Goal: Communication & Community: Answer question/provide support

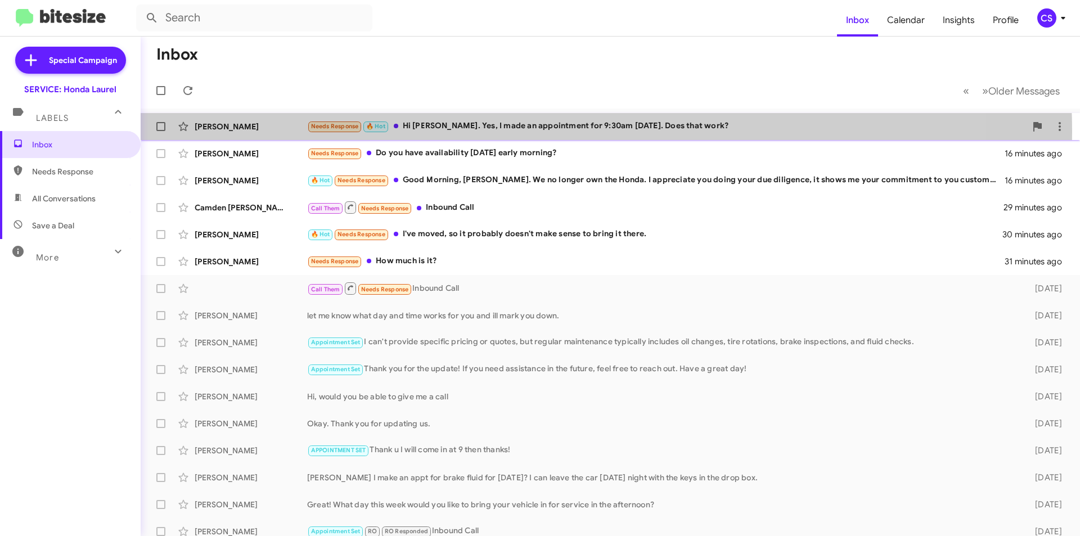
click at [529, 132] on div "Needs Response 🔥 Hot Hi [PERSON_NAME]. Yes, I made an appointment for 9:30am [D…" at bounding box center [666, 126] width 719 height 13
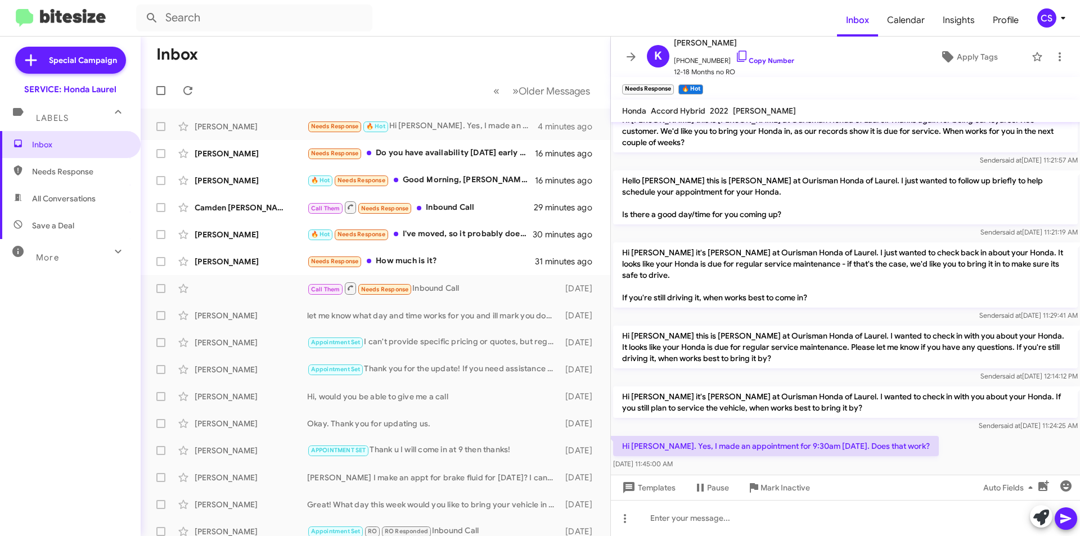
scroll to position [485, 0]
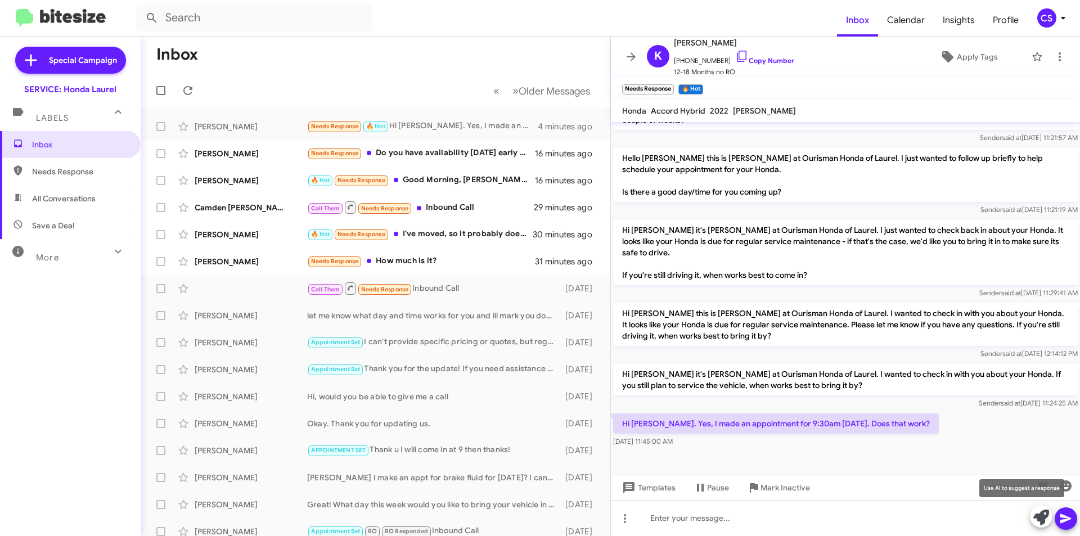
click at [1046, 510] on icon at bounding box center [1041, 518] width 16 height 16
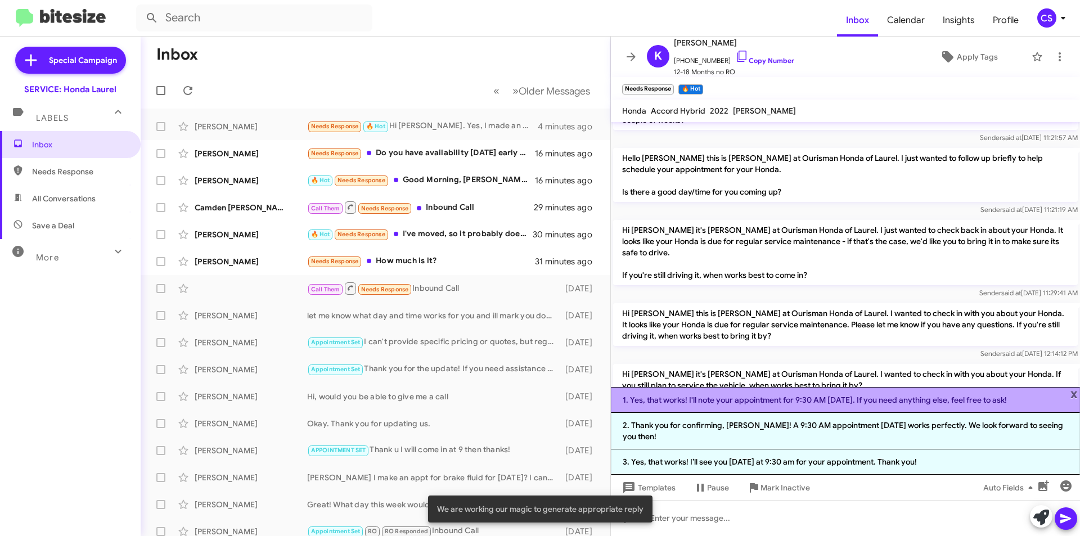
click at [712, 404] on li "1. Yes, that works! I'll note your appointment for 9:30 AM [DATE]. If you need …" at bounding box center [845, 400] width 469 height 26
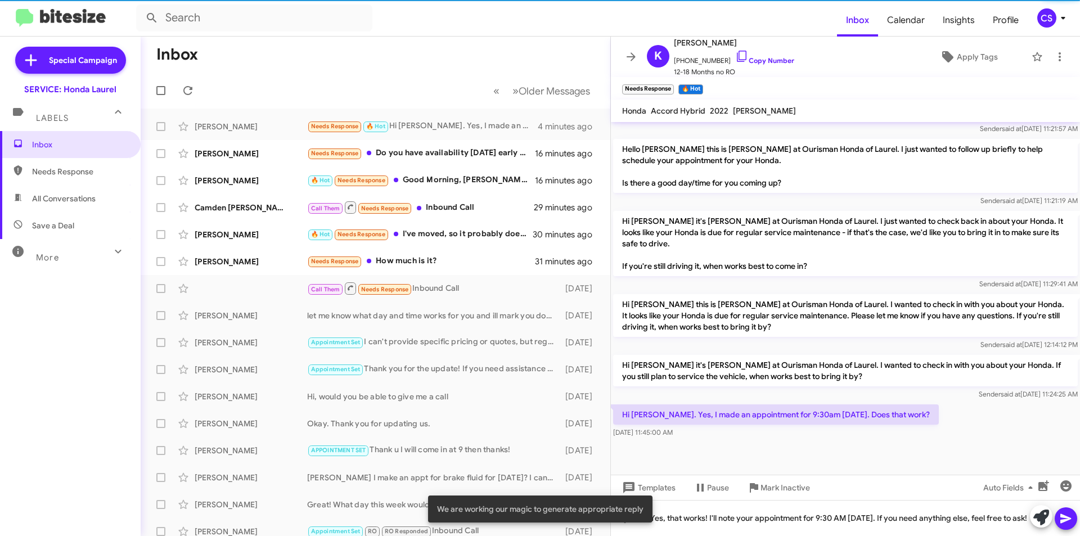
scroll to position [496, 0]
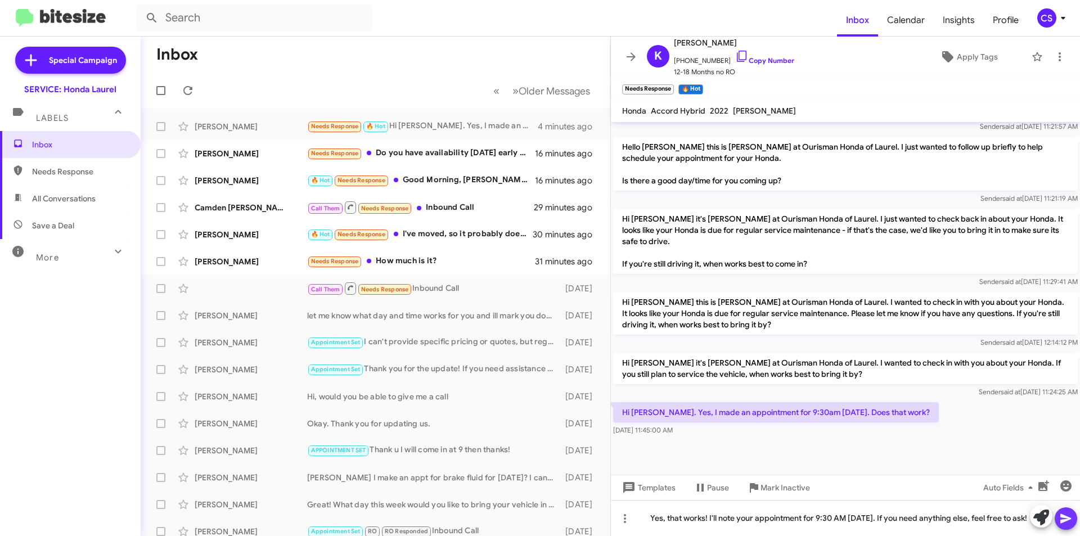
click at [1058, 518] on button at bounding box center [1066, 518] width 22 height 22
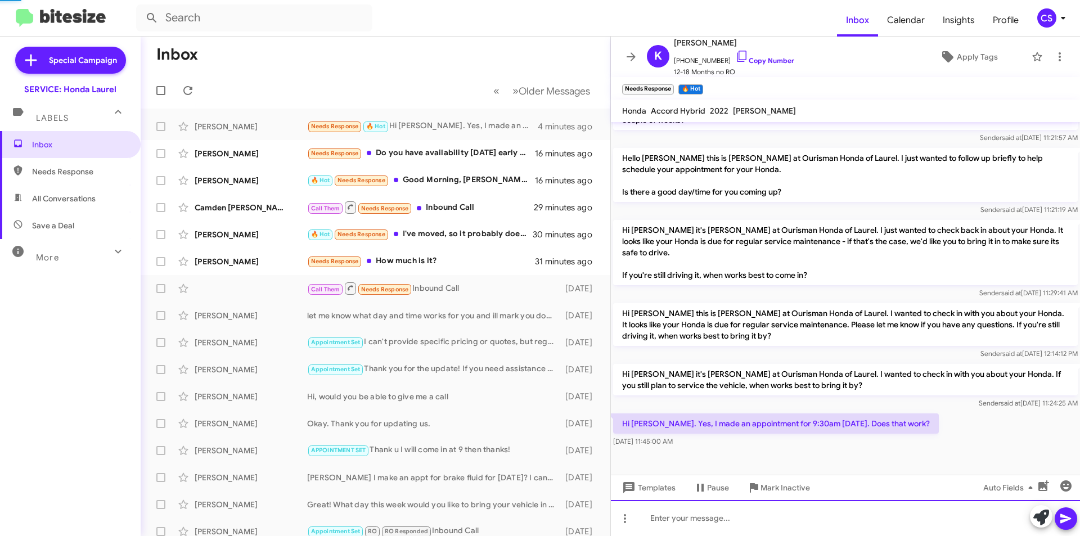
scroll to position [0, 0]
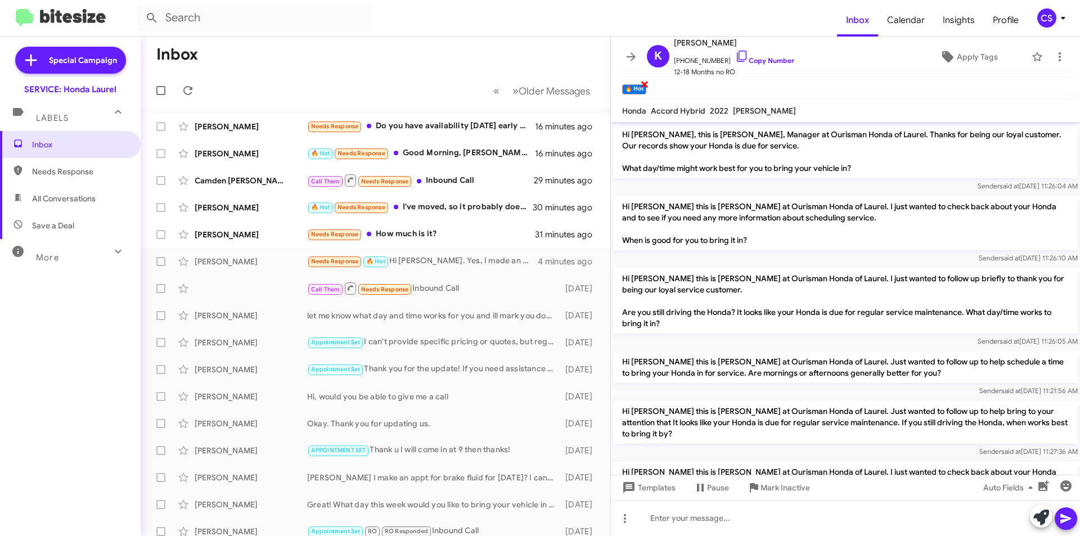
drag, startPoint x: 646, startPoint y: 84, endPoint x: 630, endPoint y: 63, distance: 26.1
click at [646, 83] on span "×" at bounding box center [644, 83] width 9 height 13
drag, startPoint x: 630, startPoint y: 59, endPoint x: 500, endPoint y: 233, distance: 217.4
click at [630, 58] on icon at bounding box center [630, 56] width 13 height 13
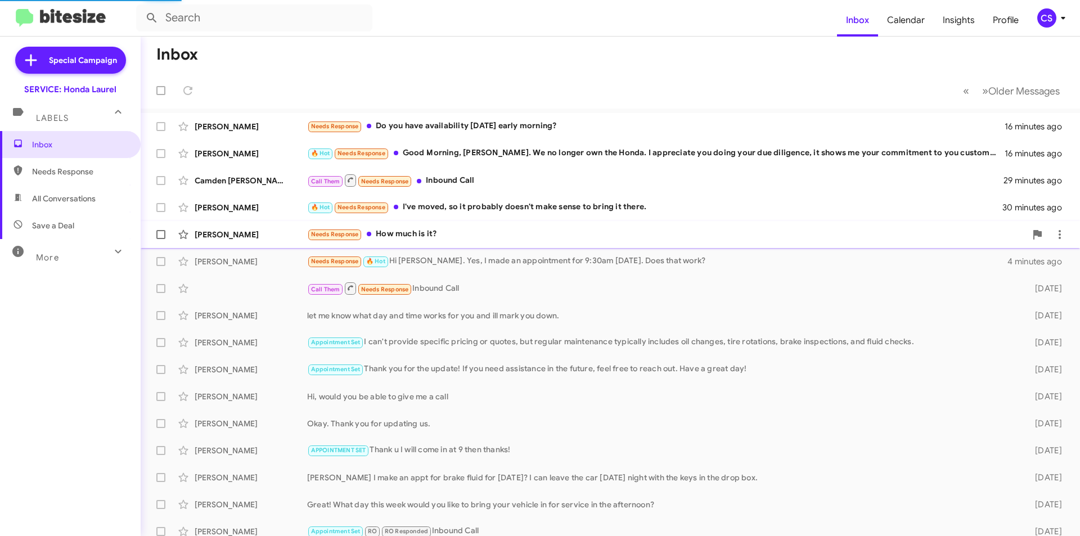
click at [490, 230] on div "Needs Response How much is it?" at bounding box center [666, 234] width 719 height 13
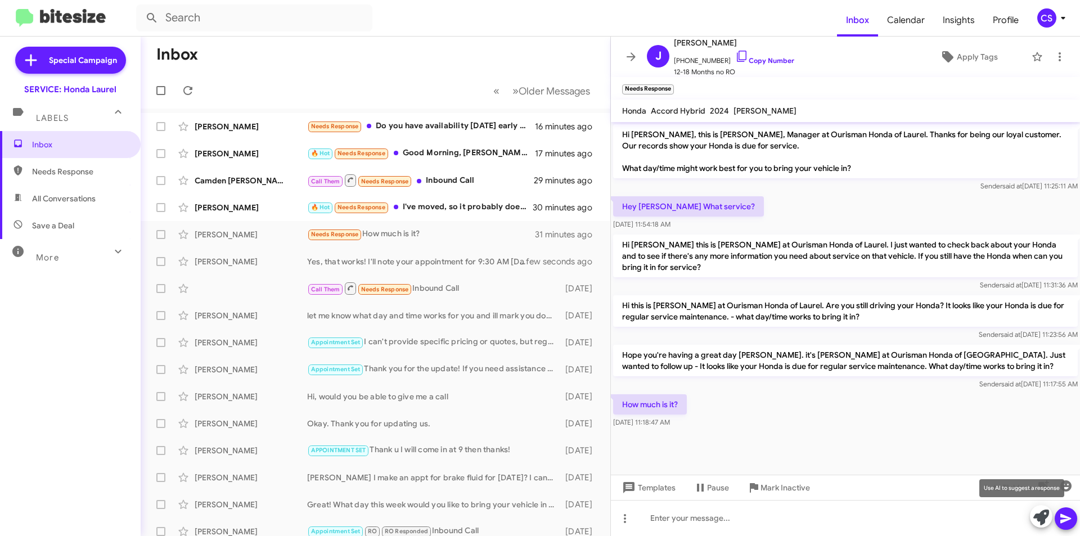
click at [1042, 520] on icon at bounding box center [1041, 518] width 16 height 16
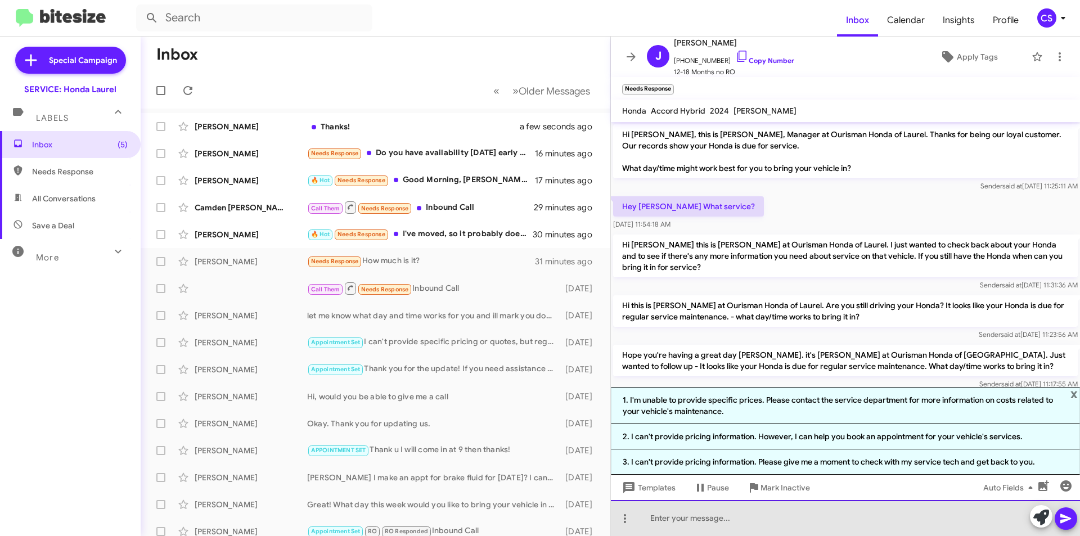
click at [701, 519] on div at bounding box center [845, 518] width 469 height 36
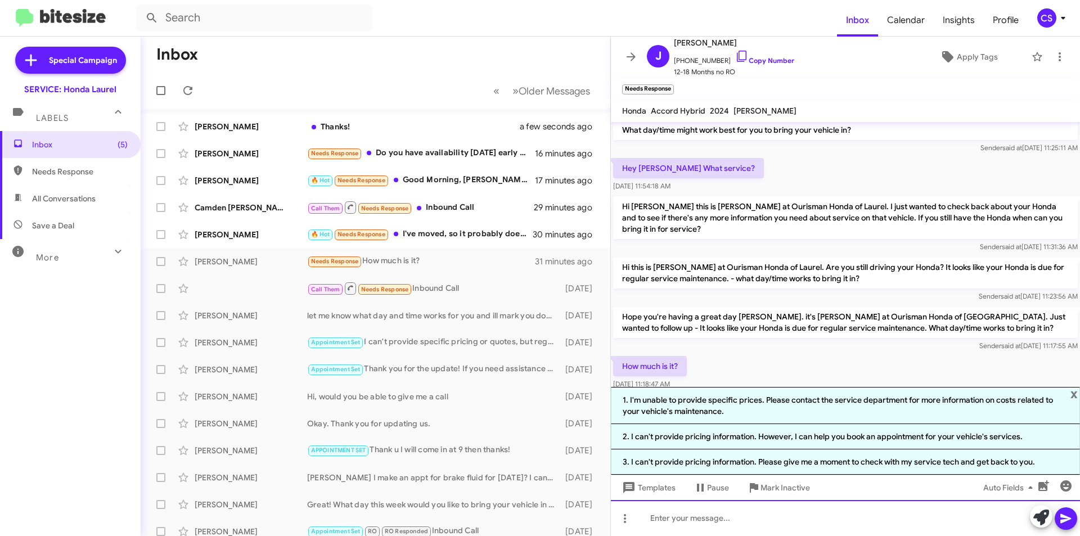
scroll to position [60, 0]
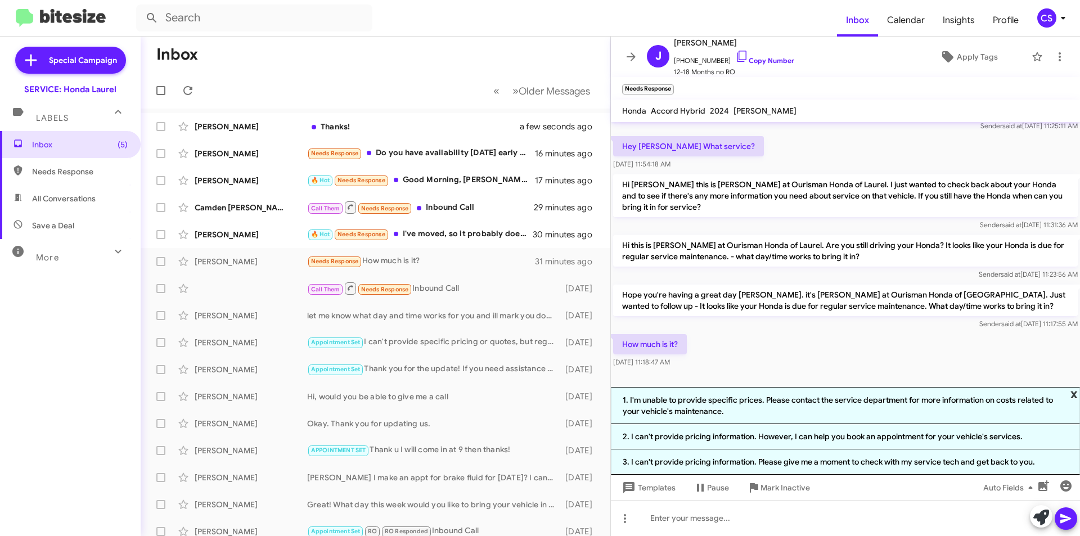
click at [1075, 390] on span "x" at bounding box center [1073, 393] width 7 height 13
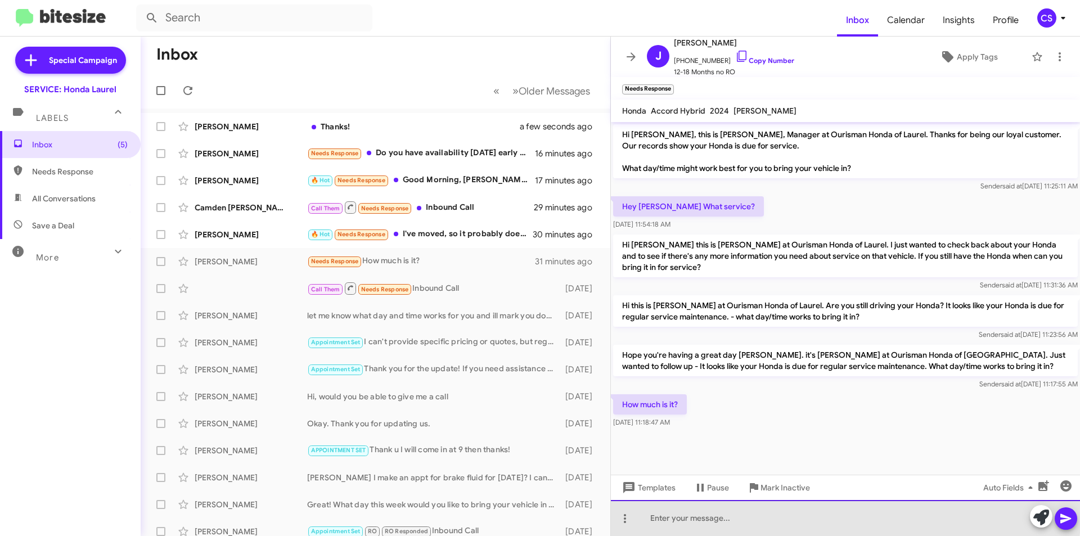
click at [756, 513] on div at bounding box center [845, 518] width 469 height 36
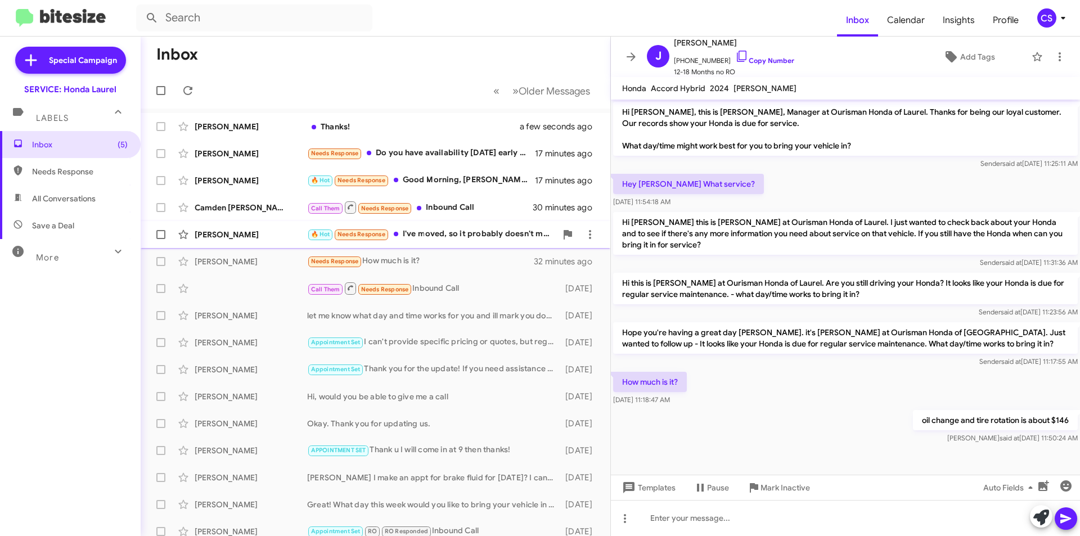
click at [481, 232] on div "🔥 Hot Needs Response I've moved, so it probably doesn't make sense to bring it …" at bounding box center [431, 234] width 249 height 13
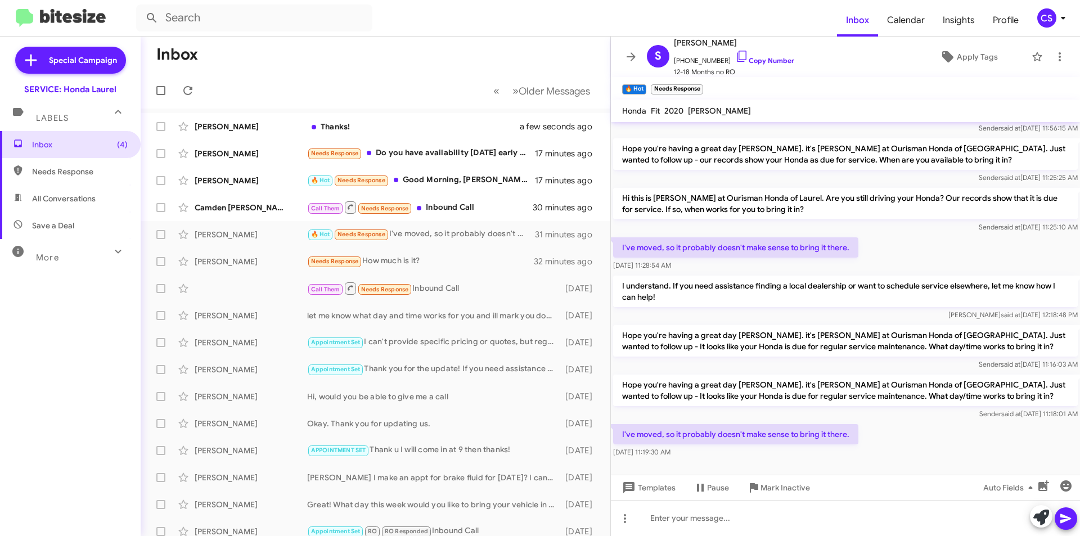
scroll to position [66, 0]
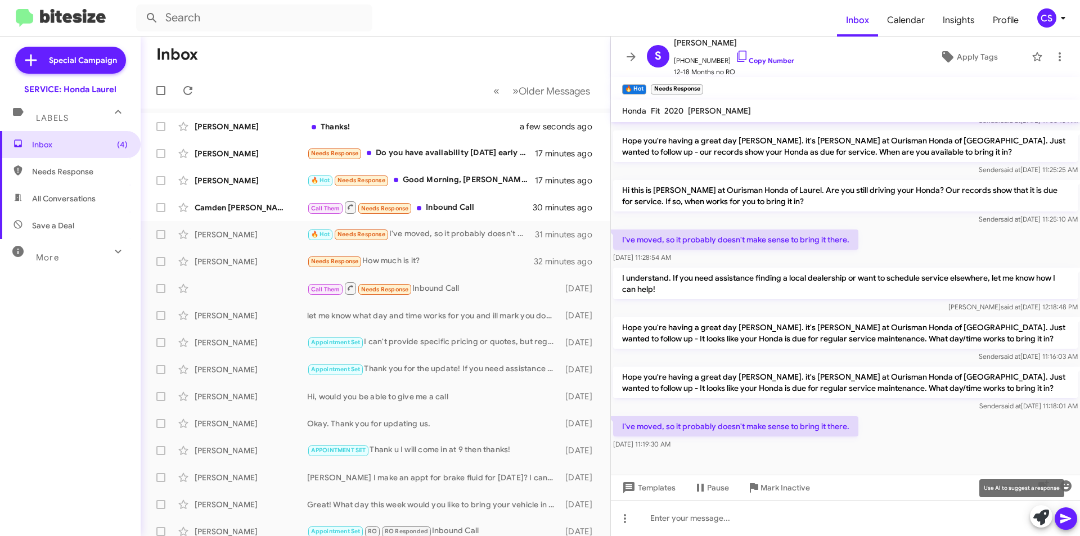
click at [1037, 521] on icon at bounding box center [1041, 518] width 16 height 16
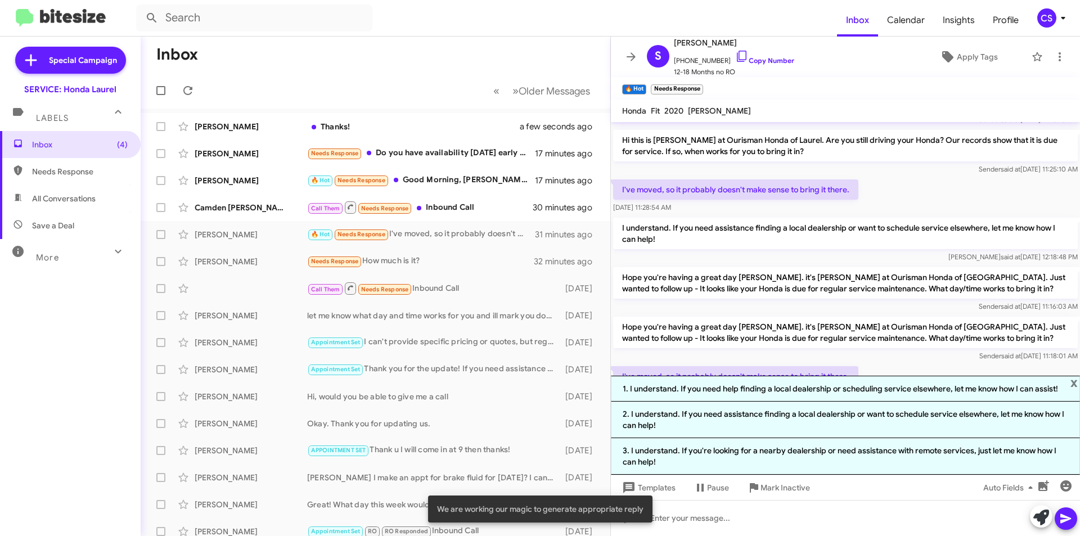
scroll to position [165, 0]
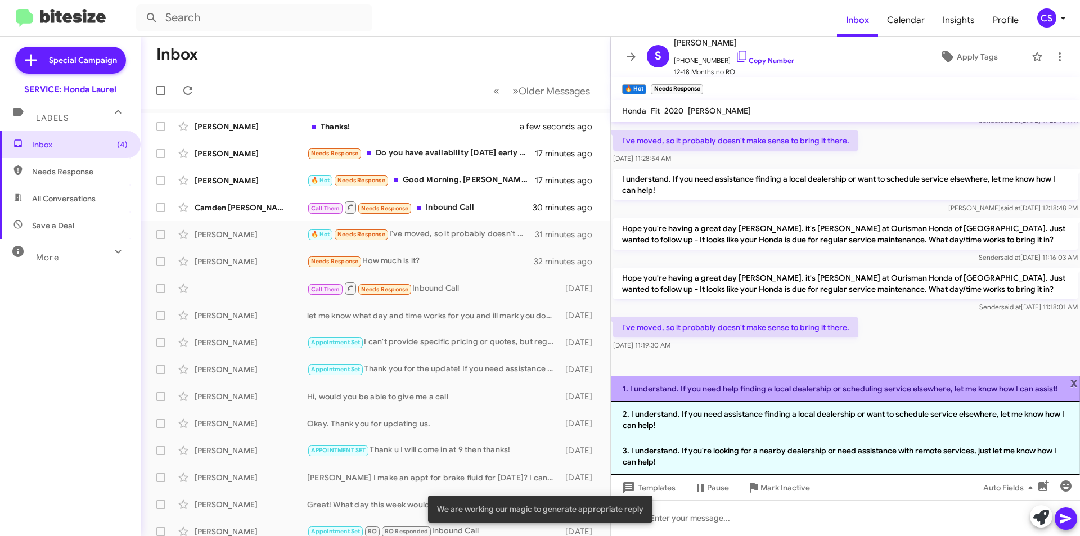
click at [830, 387] on li "1. I understand. If you need help finding a local dealership or scheduling serv…" at bounding box center [845, 389] width 469 height 26
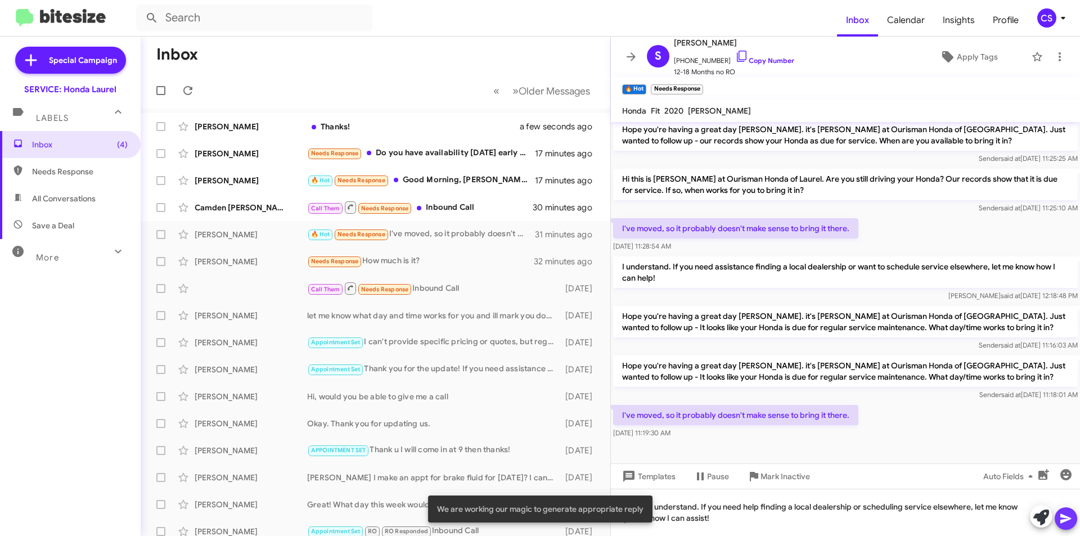
click at [1066, 519] on icon at bounding box center [1065, 518] width 13 height 13
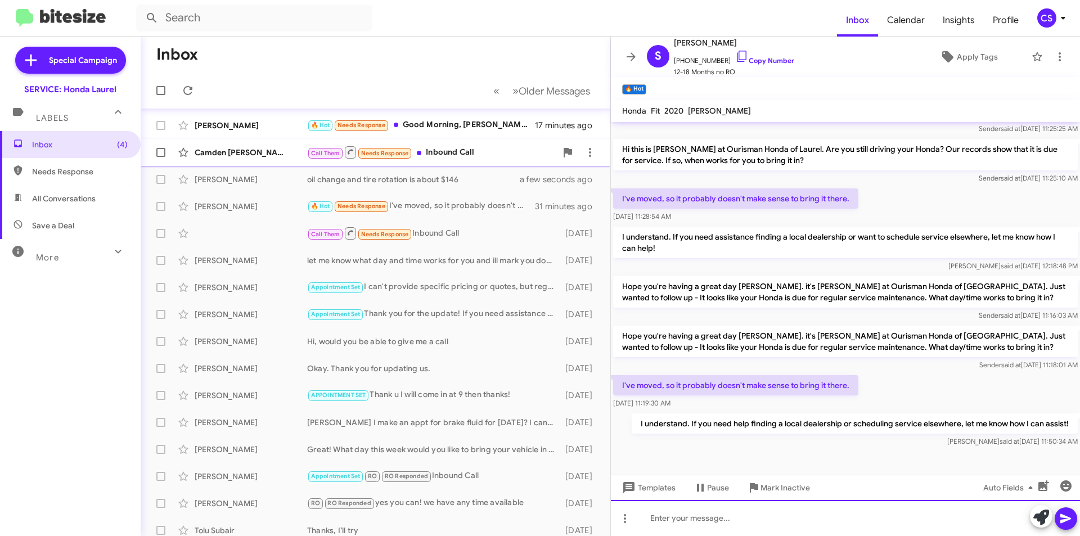
scroll to position [0, 0]
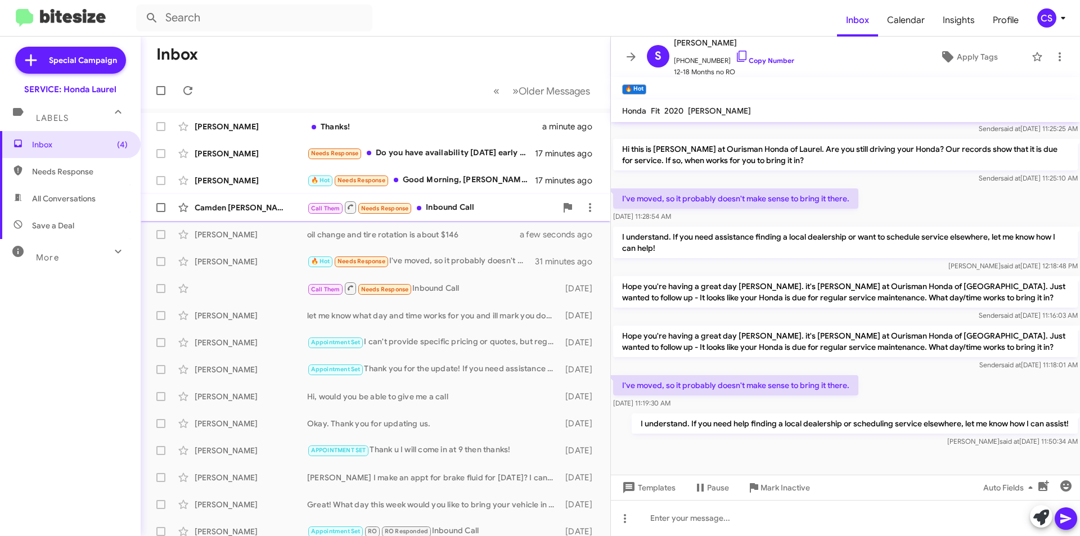
click at [456, 205] on div "Call Them Needs Response Inbound Call" at bounding box center [431, 207] width 249 height 14
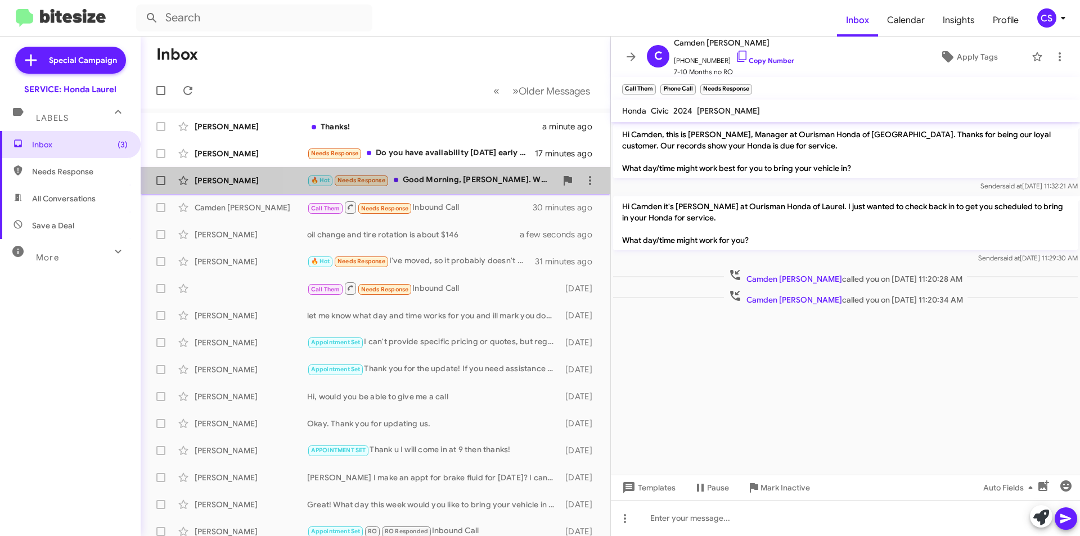
click at [474, 185] on div "🔥 Hot Needs Response Good Morning, [PERSON_NAME]. We no longer own the Honda. I…" at bounding box center [431, 180] width 249 height 13
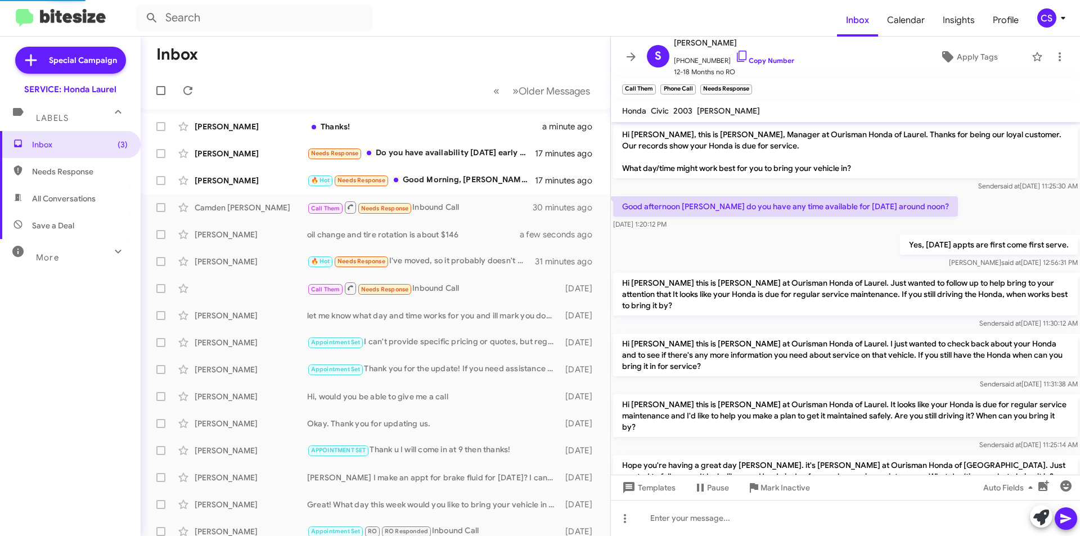
scroll to position [145, 0]
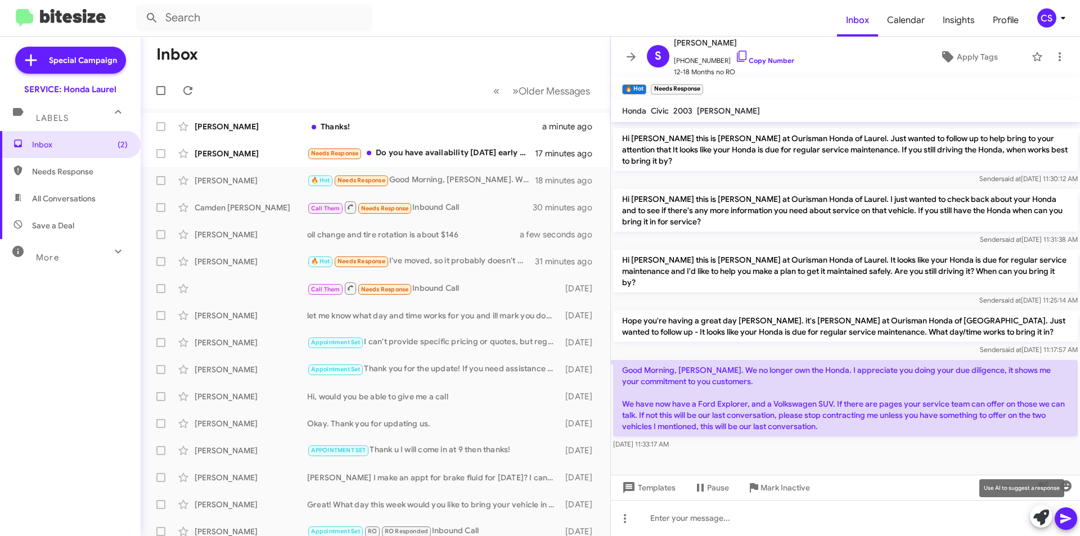
click at [1044, 522] on icon at bounding box center [1041, 518] width 16 height 16
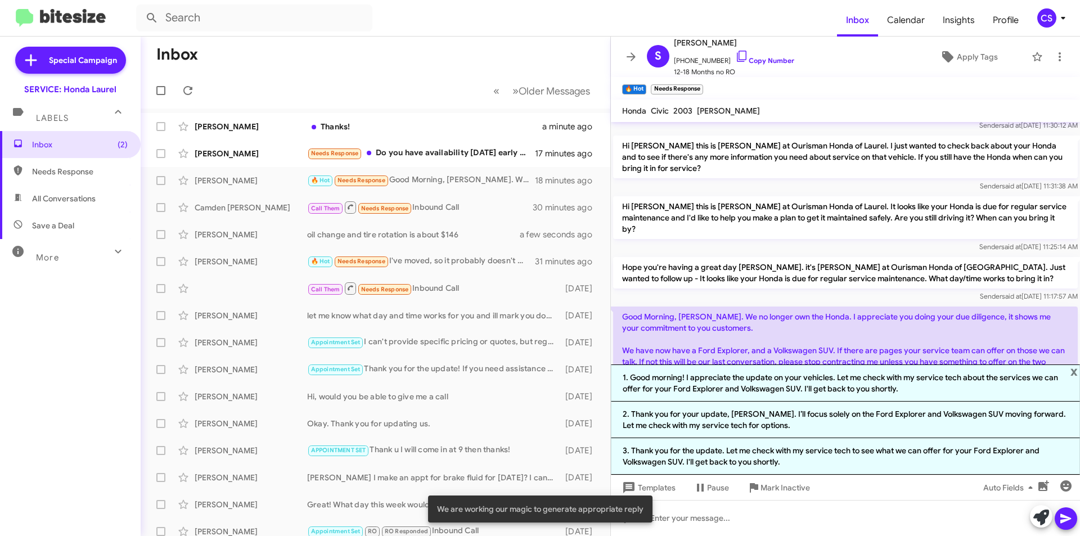
scroll to position [255, 0]
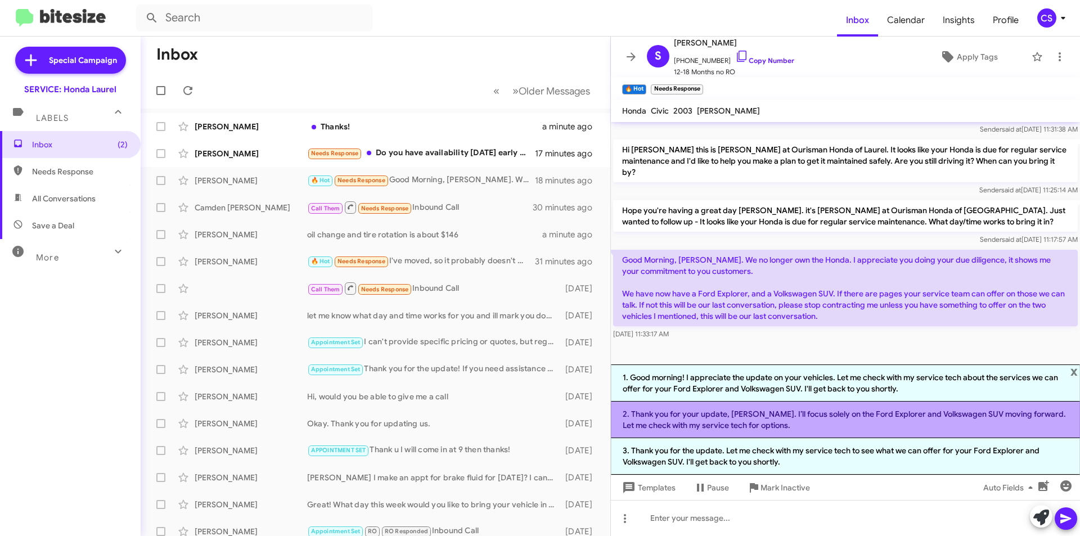
click at [770, 418] on li "2. Thank you for your update, [PERSON_NAME]. I’ll focus solely on the Ford Expl…" at bounding box center [845, 420] width 469 height 37
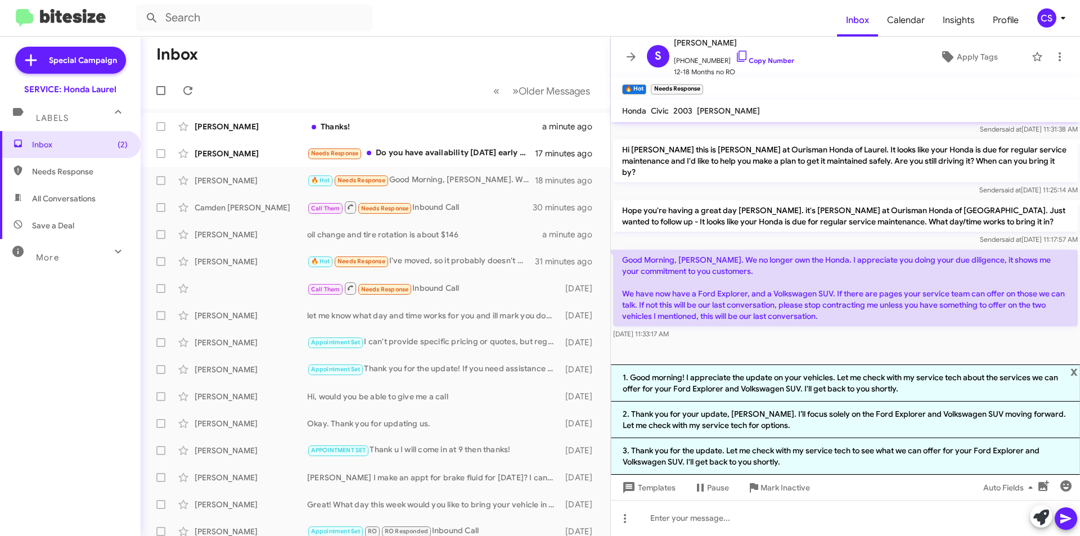
scroll to position [156, 0]
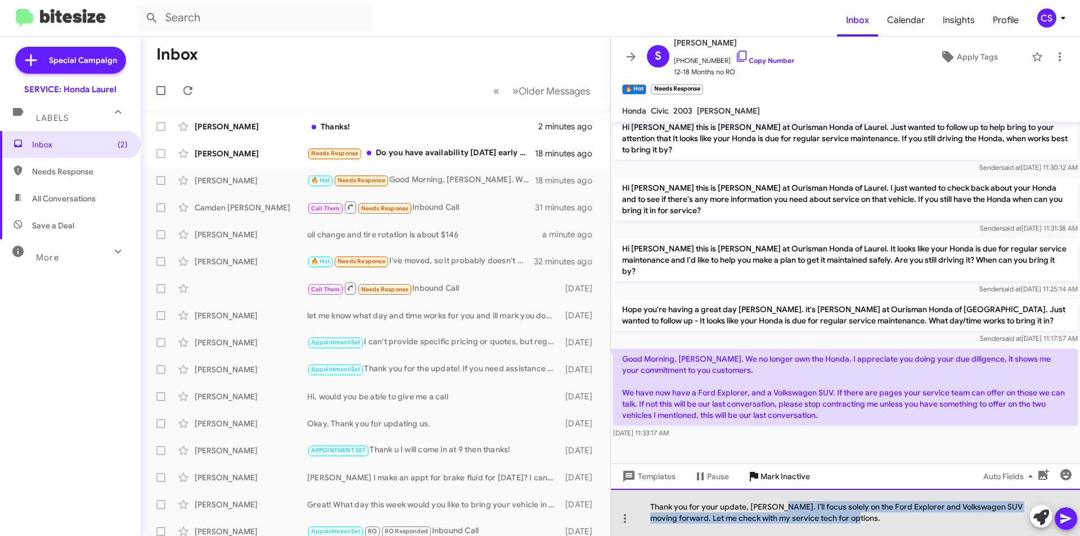
drag, startPoint x: 875, startPoint y: 515, endPoint x: 788, endPoint y: 486, distance: 91.8
click at [787, 486] on div "Hi [PERSON_NAME], this is [PERSON_NAME], Manager at Ourisman Honda of Laurel. T…" at bounding box center [845, 329] width 469 height 414
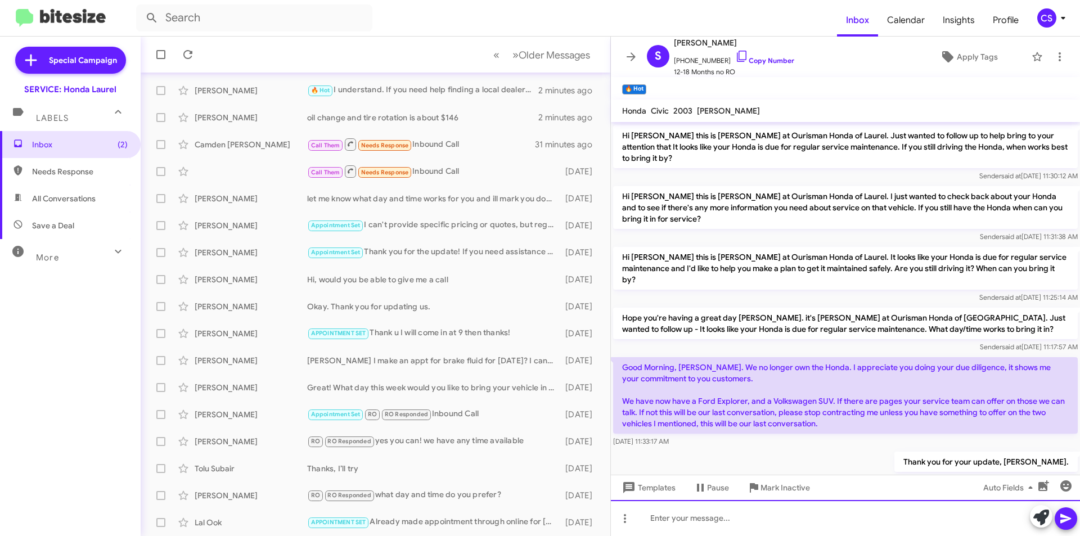
scroll to position [227, 0]
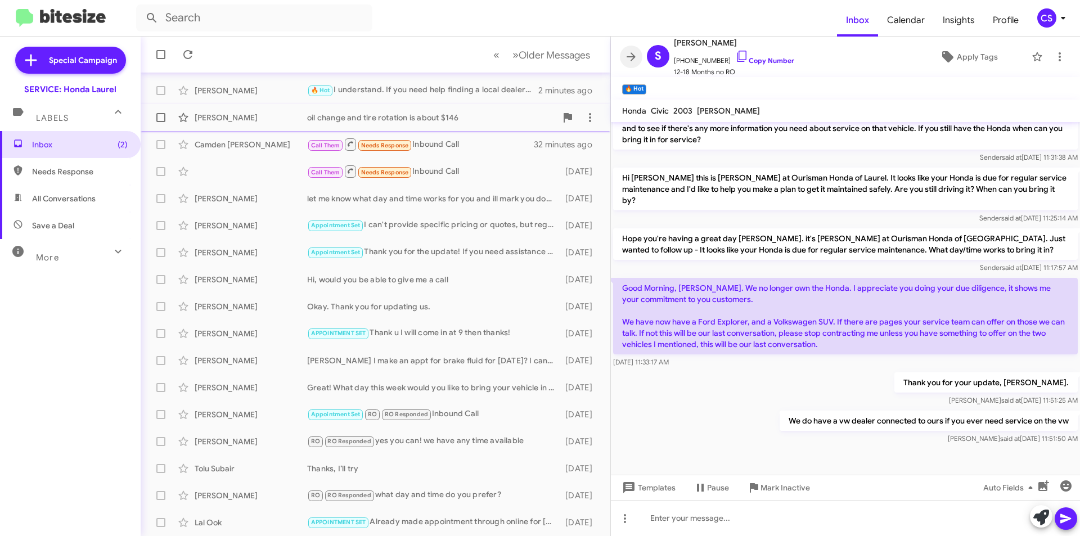
drag, startPoint x: 624, startPoint y: 57, endPoint x: 581, endPoint y: 109, distance: 66.7
click at [626, 57] on span at bounding box center [631, 56] width 22 height 13
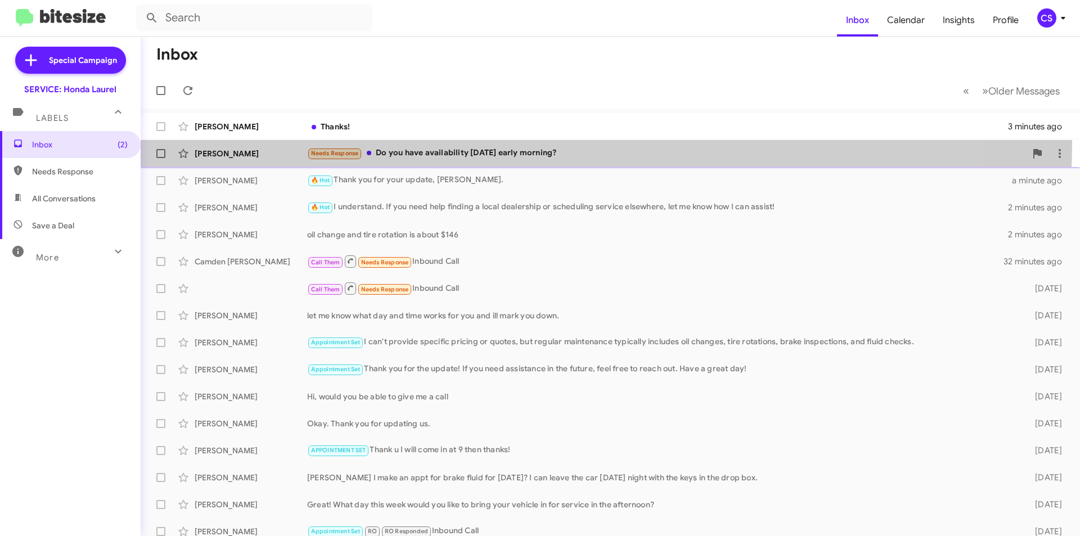
click at [456, 142] on span "[PERSON_NAME] Needs Response Do you have availability [DATE] early morning? 19 …" at bounding box center [610, 153] width 939 height 27
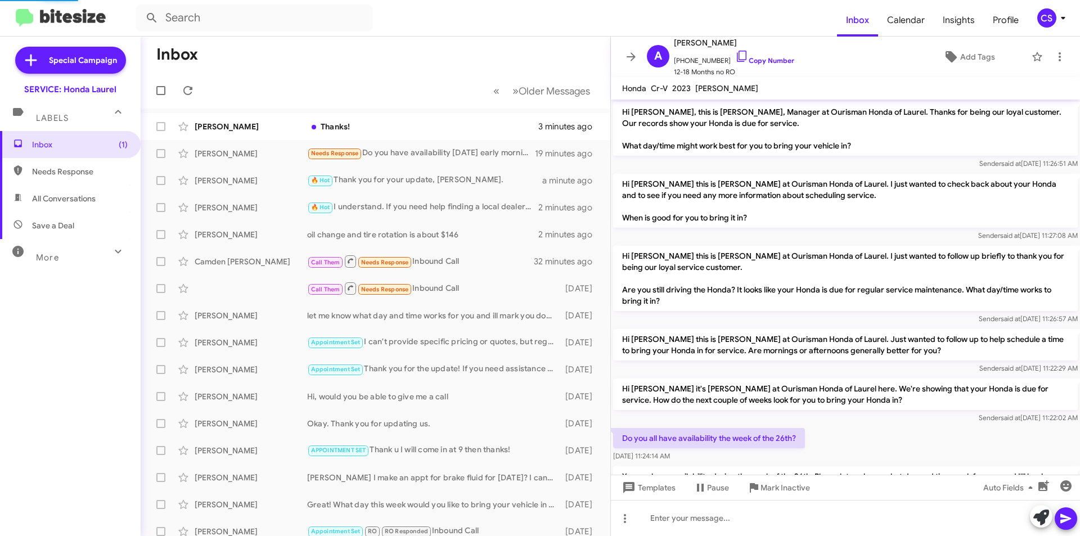
scroll to position [152, 0]
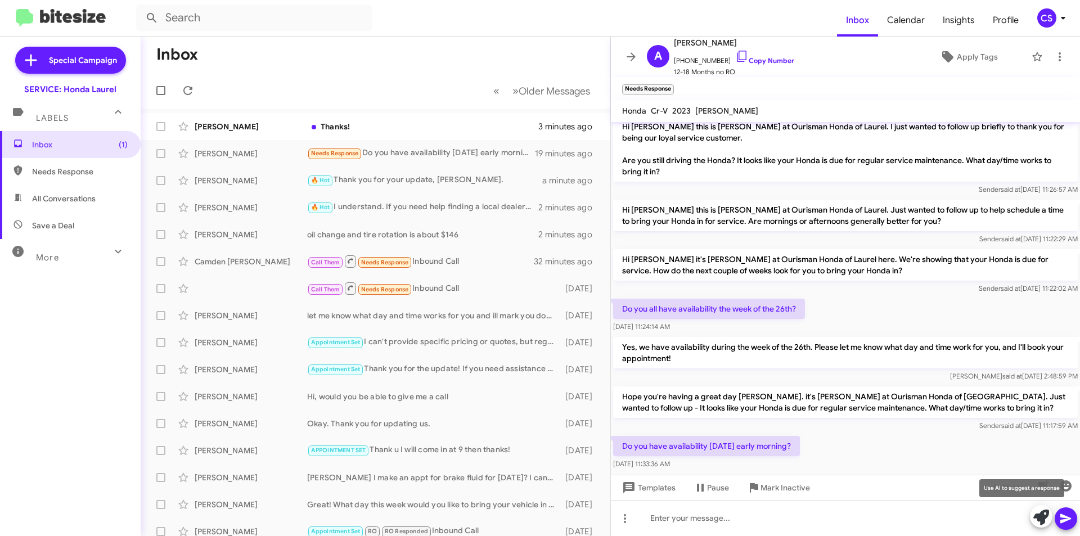
click at [1045, 519] on icon at bounding box center [1041, 518] width 16 height 16
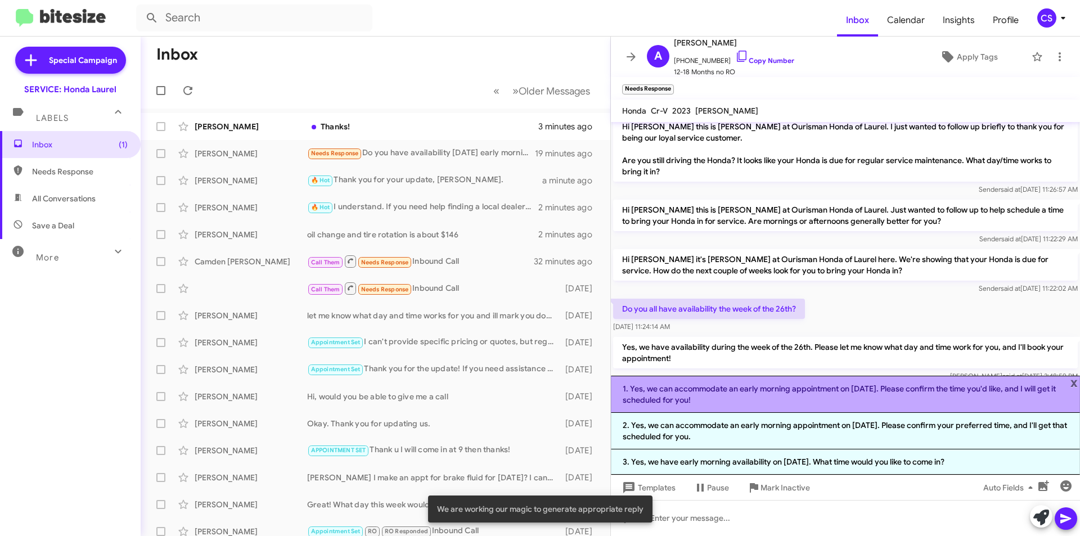
click at [845, 395] on li "1. Yes, we can accommodate an early morning appointment on [DATE]. Please confi…" at bounding box center [845, 394] width 469 height 37
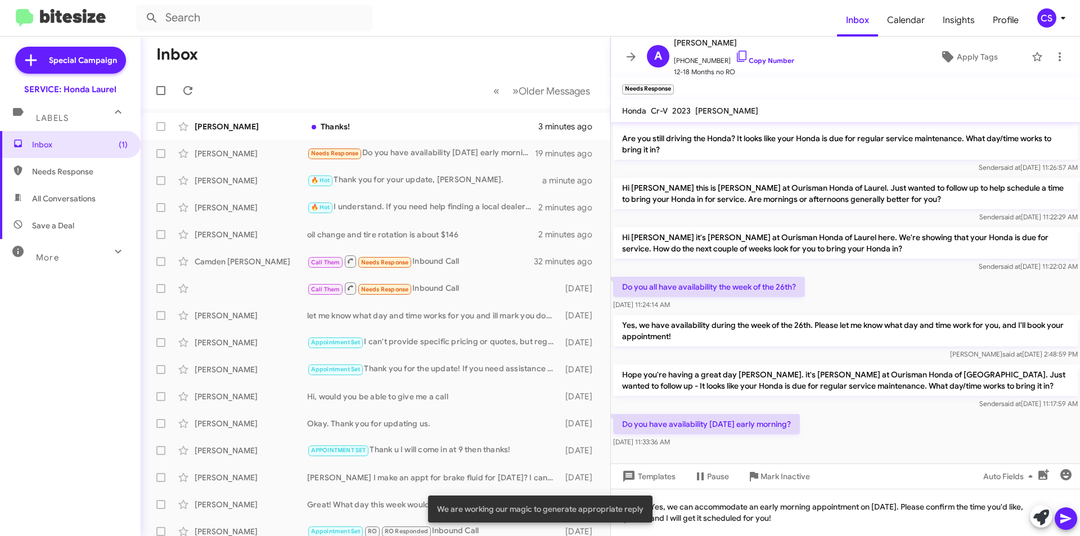
scroll to position [186, 0]
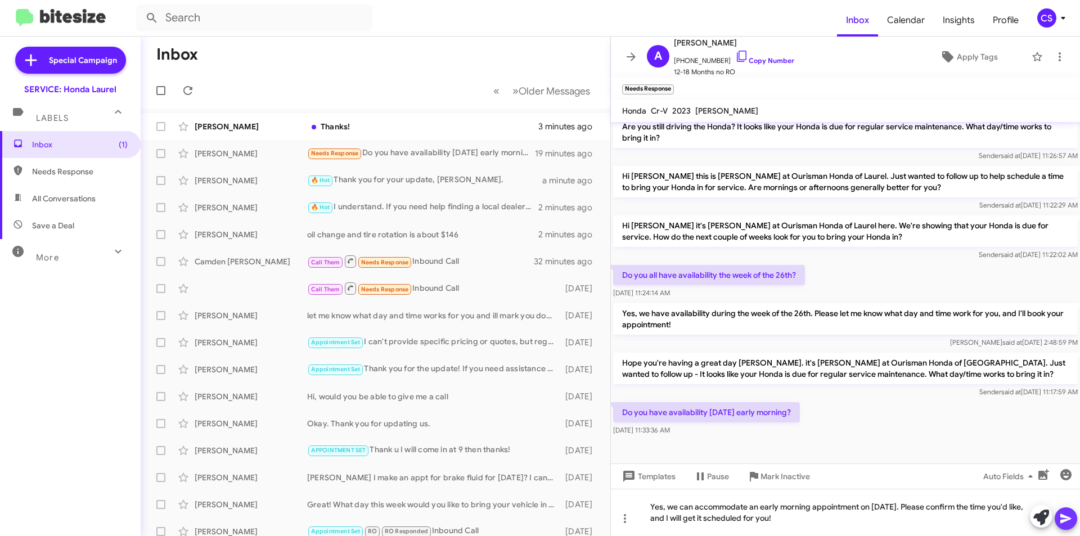
click at [1067, 516] on icon at bounding box center [1065, 518] width 13 height 13
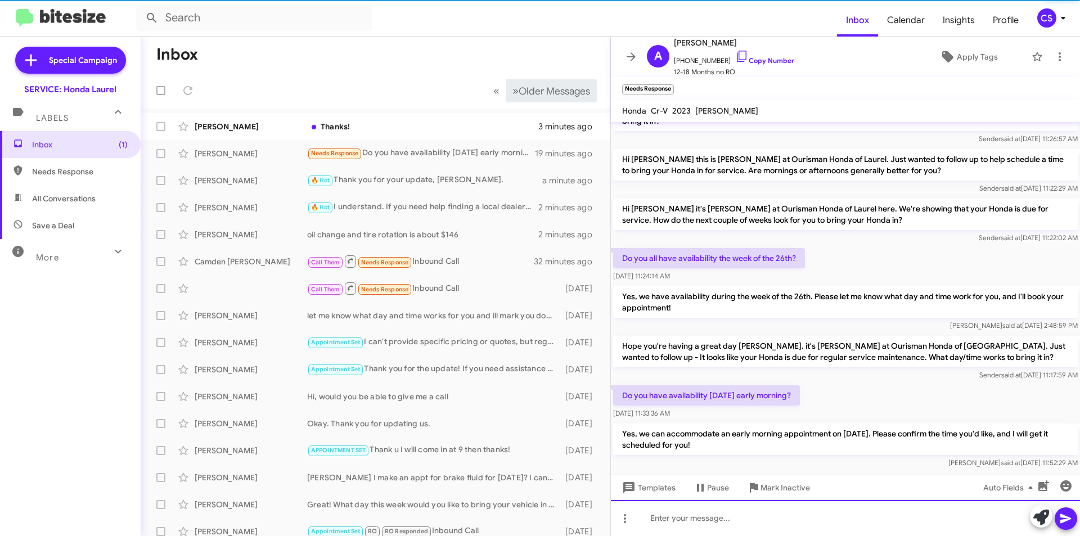
scroll to position [227, 0]
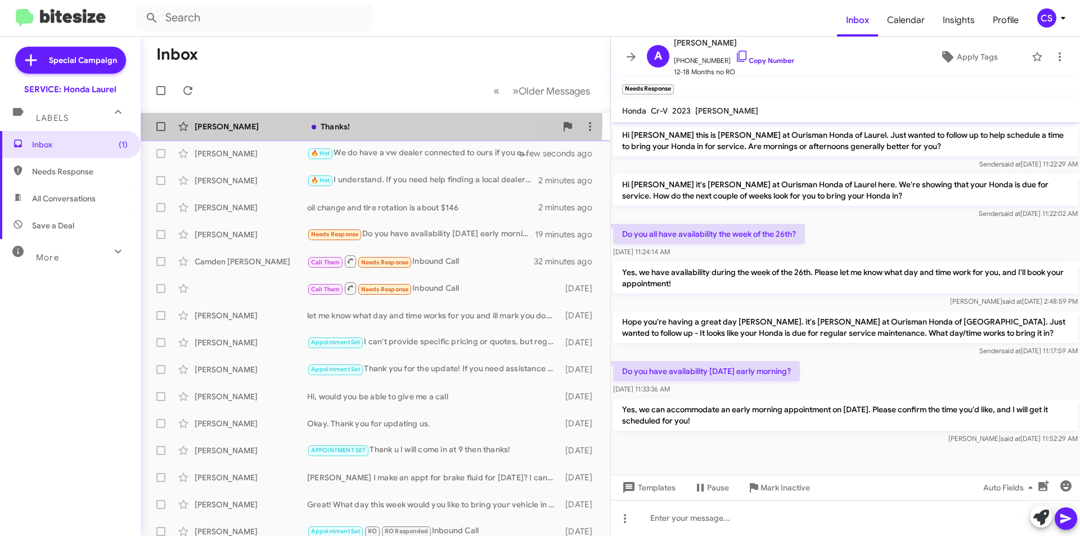
click at [353, 123] on div "Thanks!" at bounding box center [431, 126] width 249 height 11
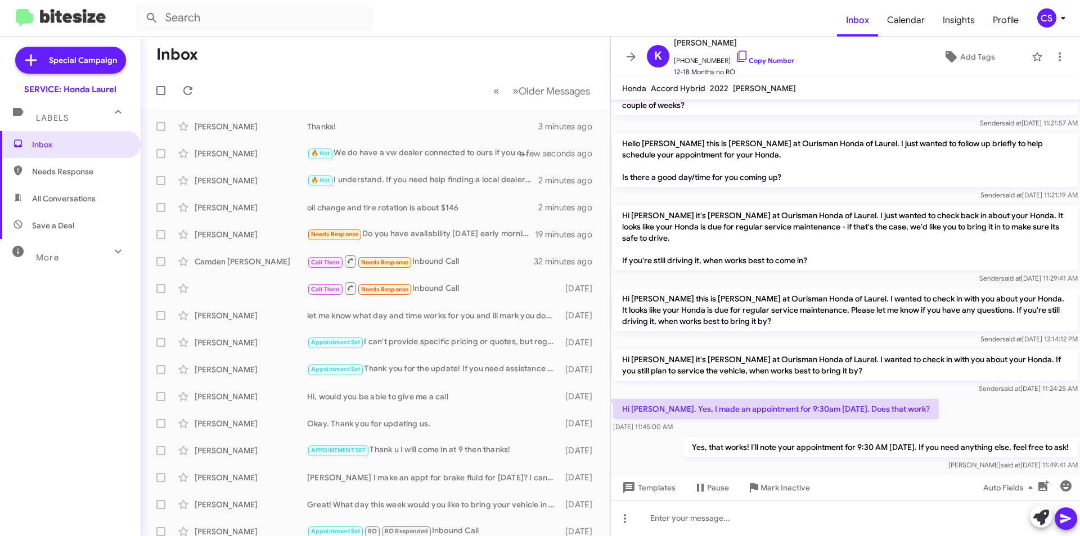
scroll to position [568, 0]
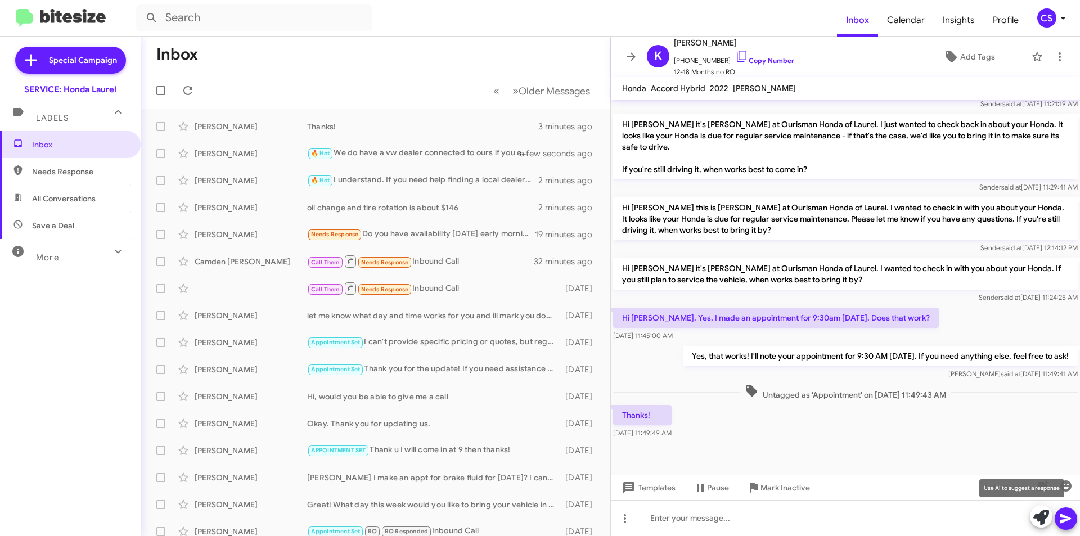
click at [1038, 520] on icon at bounding box center [1041, 518] width 16 height 16
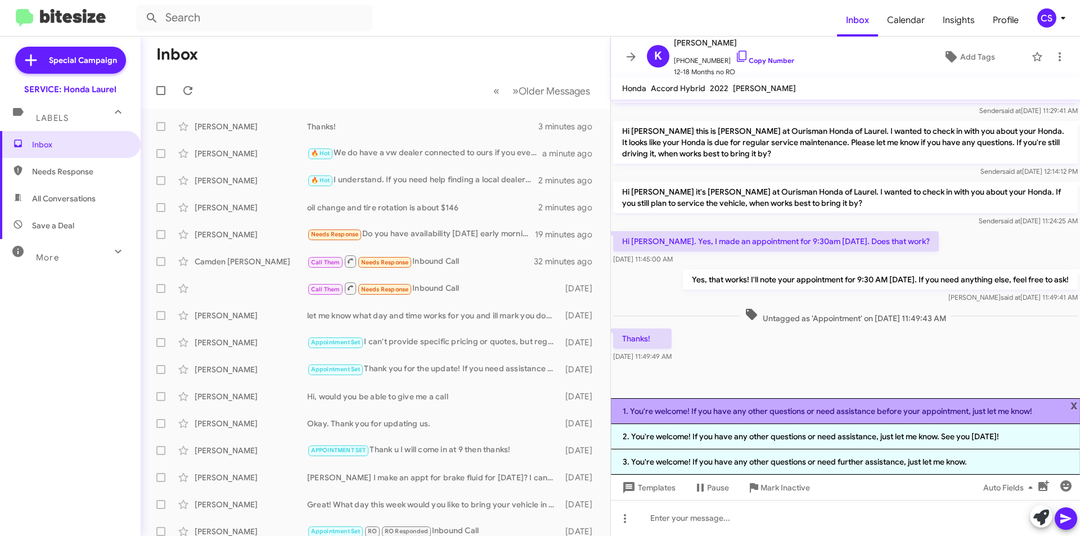
drag, startPoint x: 855, startPoint y: 413, endPoint x: 878, endPoint y: 418, distance: 23.6
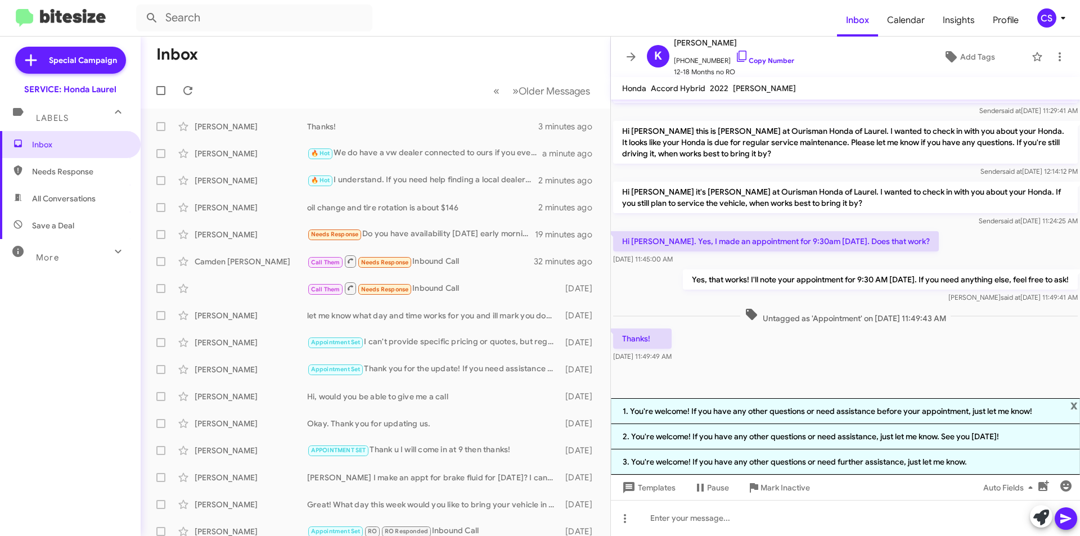
click at [856, 411] on li "1. You're welcome! If you have any other questions or need assistance before yo…" at bounding box center [845, 411] width 469 height 26
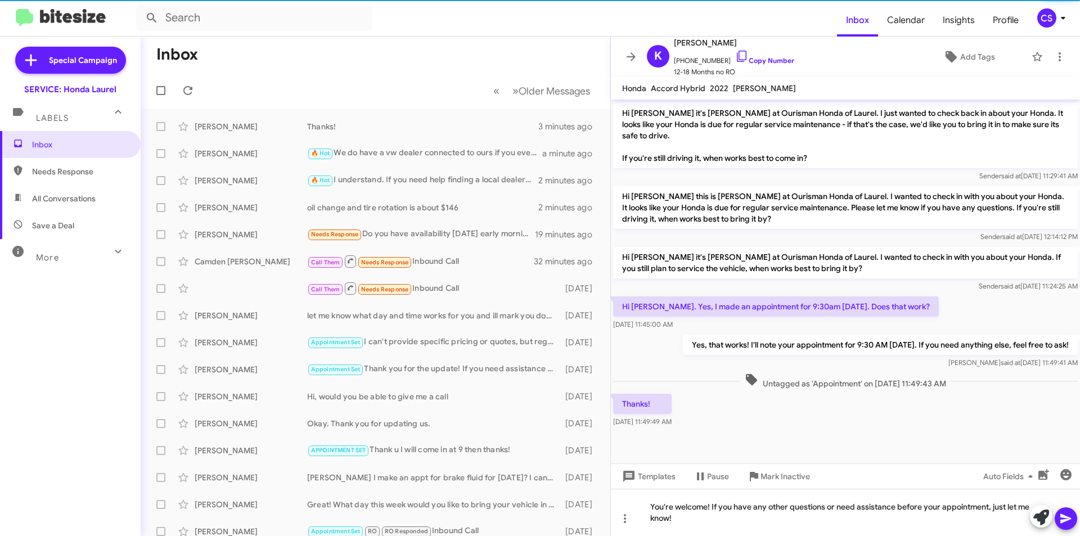
click at [1064, 517] on icon at bounding box center [1065, 518] width 13 height 13
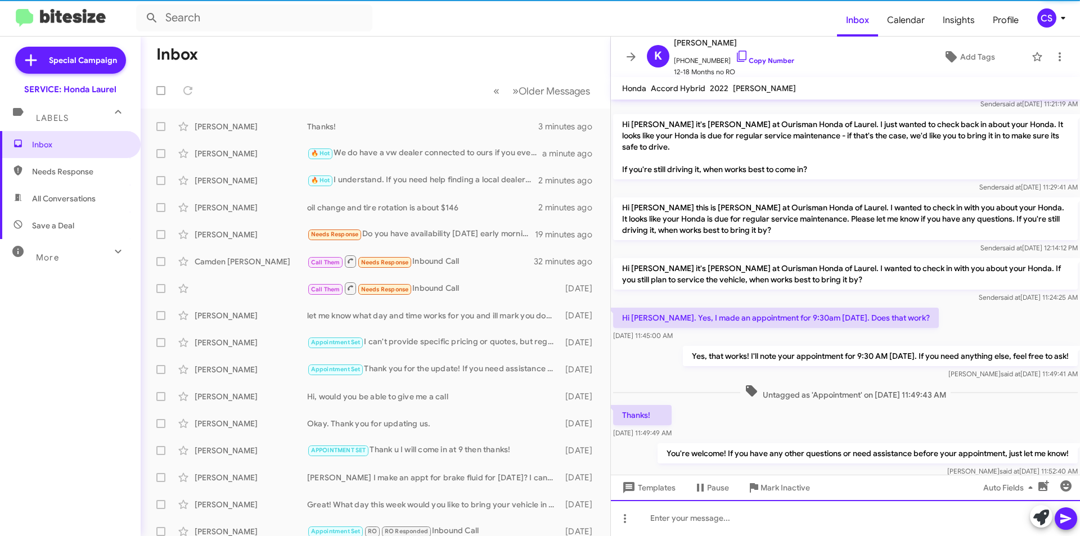
scroll to position [0, 0]
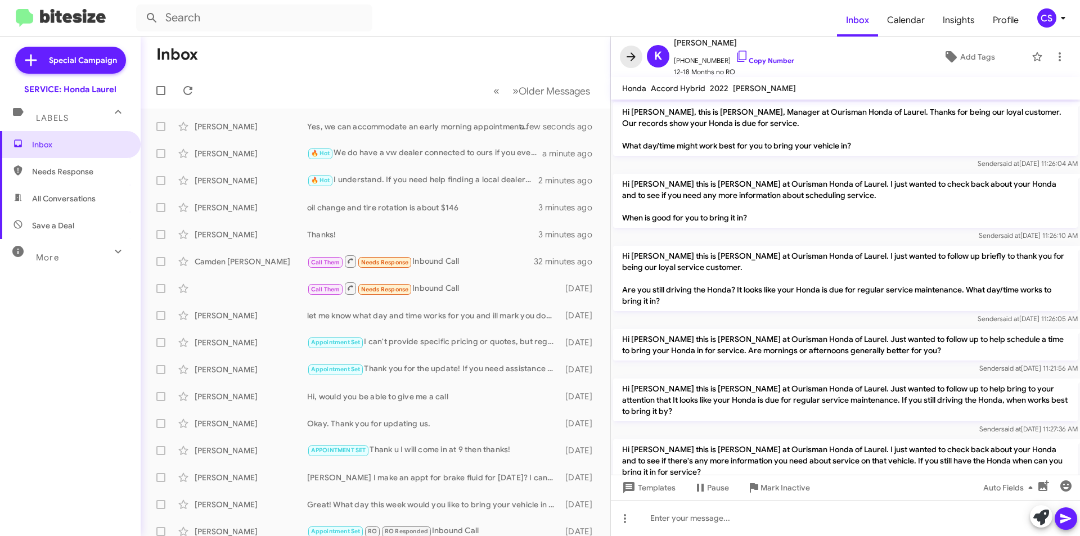
click at [629, 58] on icon at bounding box center [630, 56] width 13 height 13
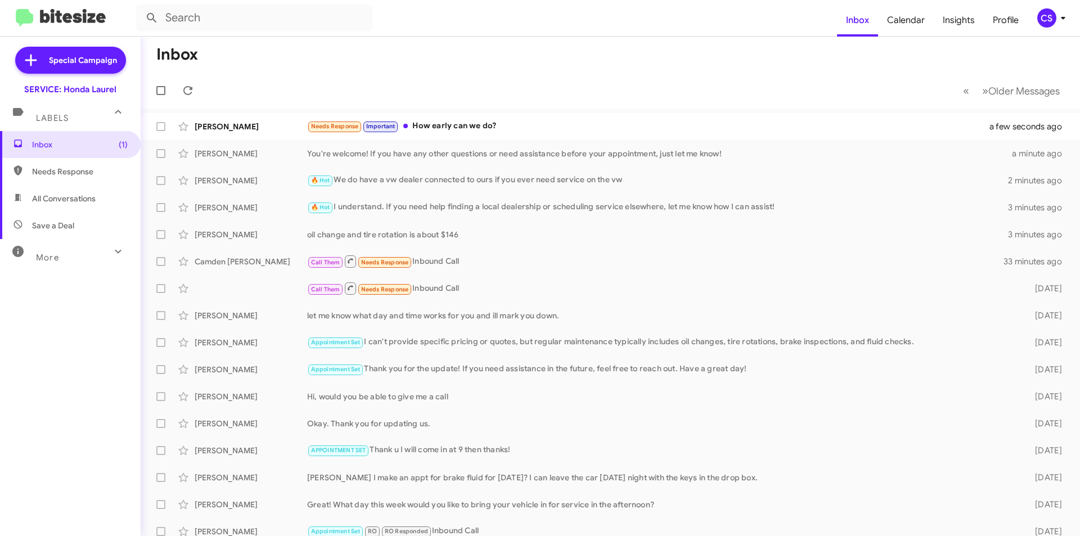
click at [591, 111] on mat-action-list "[PERSON_NAME] Needs Response Important How early can we do? a few seconds ago […" at bounding box center [610, 381] width 939 height 544
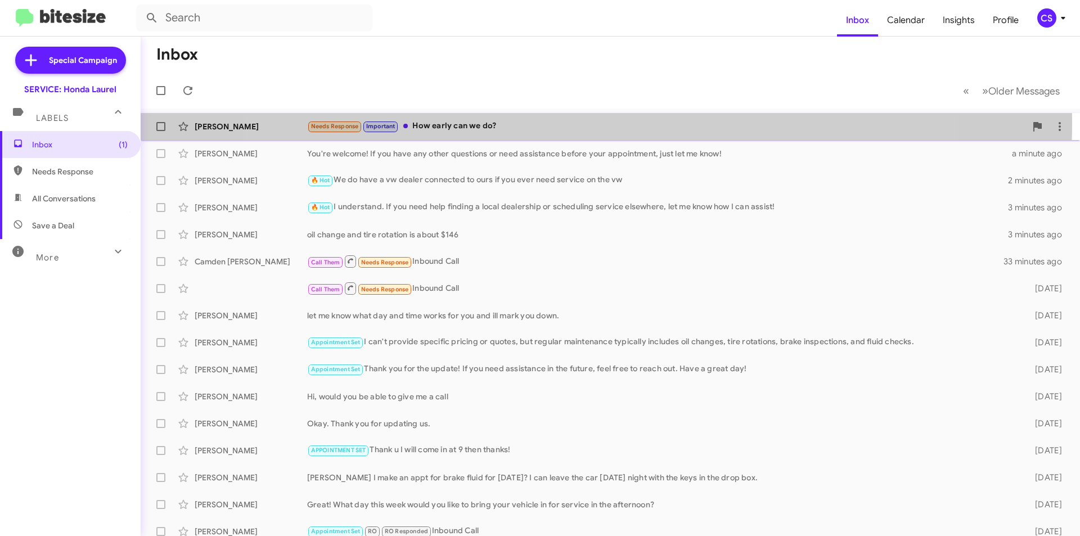
click at [586, 123] on div "Needs Response Important How early can we do?" at bounding box center [666, 126] width 719 height 13
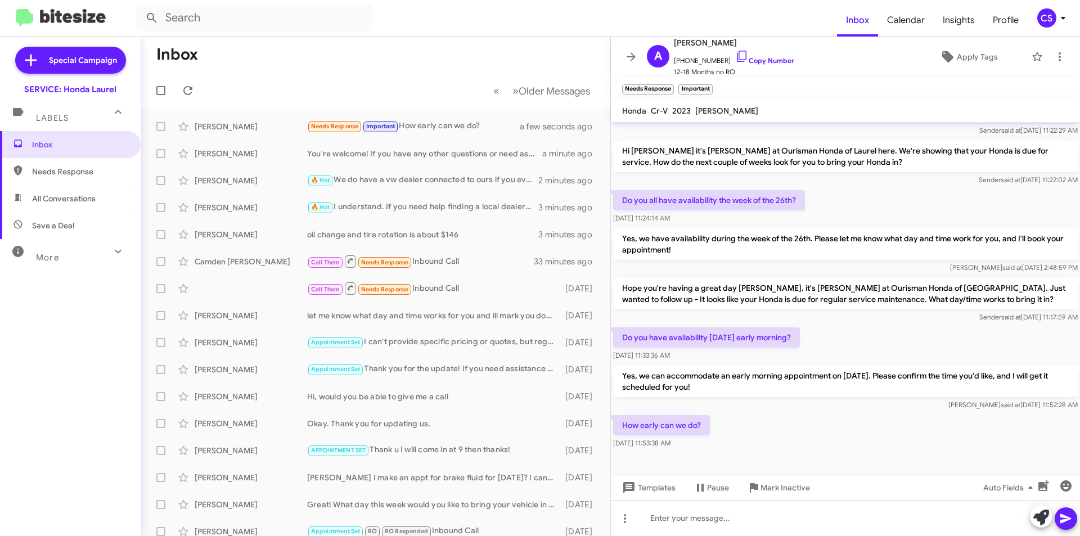
scroll to position [268, 0]
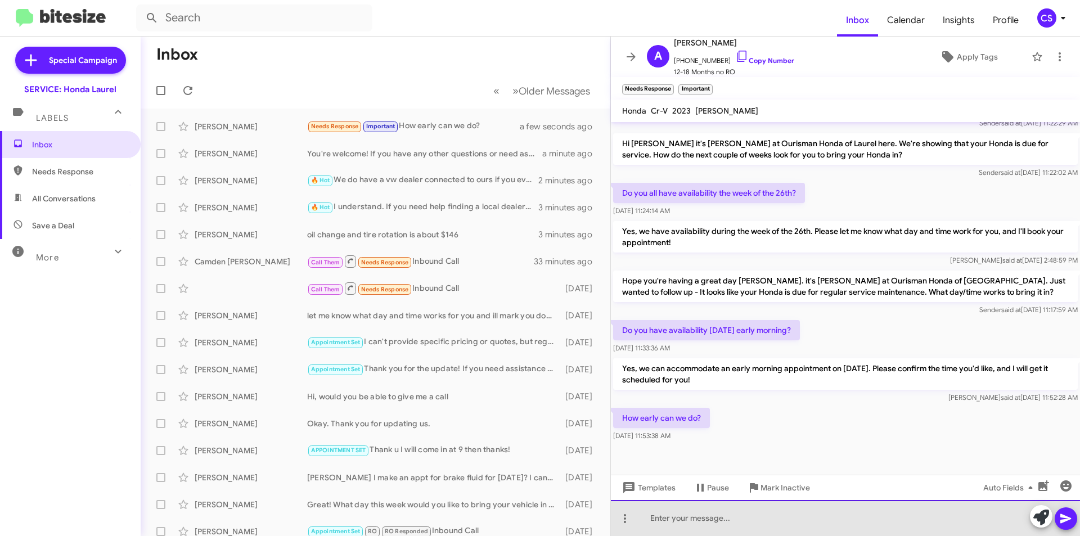
click at [713, 522] on div at bounding box center [845, 518] width 469 height 36
drag, startPoint x: 692, startPoint y: 516, endPoint x: 701, endPoint y: 520, distance: 9.3
click at [694, 516] on div "they opena t 7 also" at bounding box center [845, 518] width 469 height 36
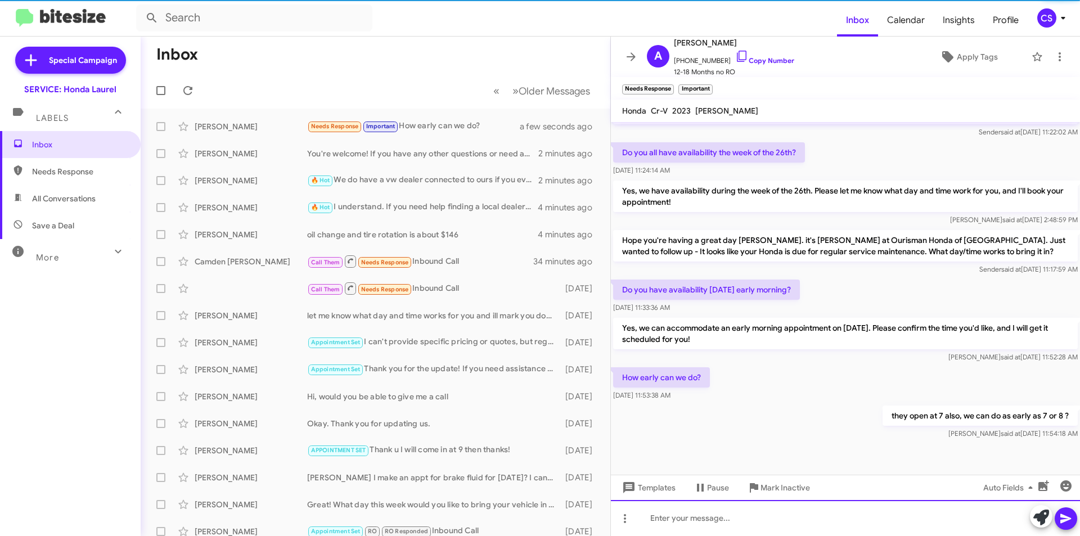
scroll to position [309, 0]
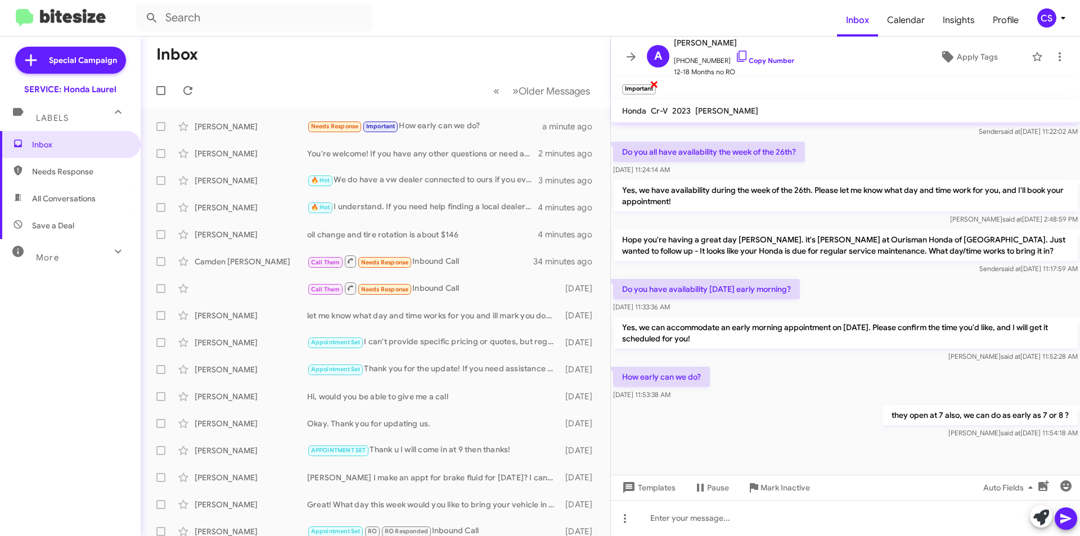
click at [656, 84] on span "×" at bounding box center [654, 83] width 9 height 13
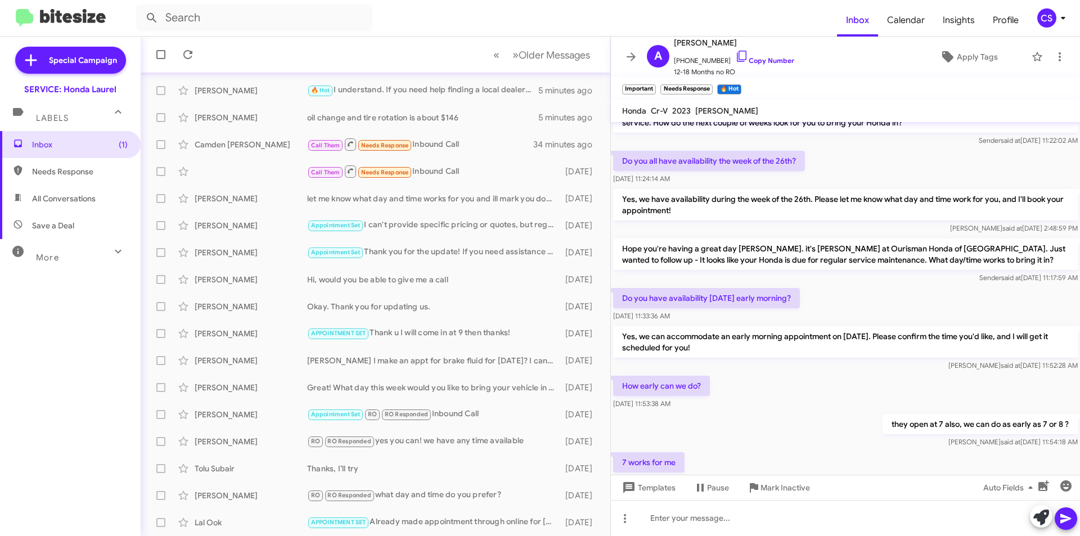
scroll to position [373, 0]
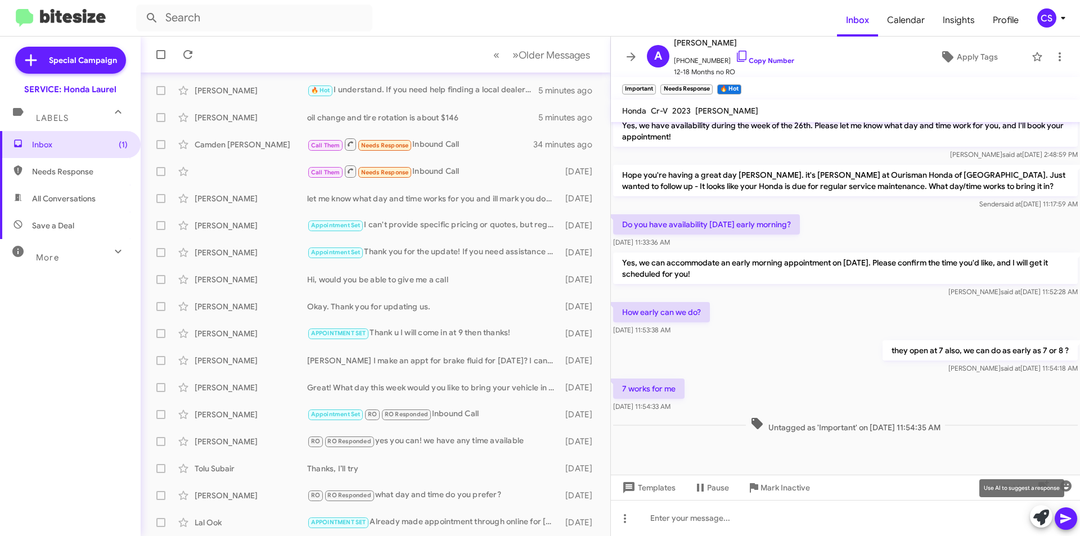
click at [1043, 518] on icon at bounding box center [1041, 518] width 16 height 16
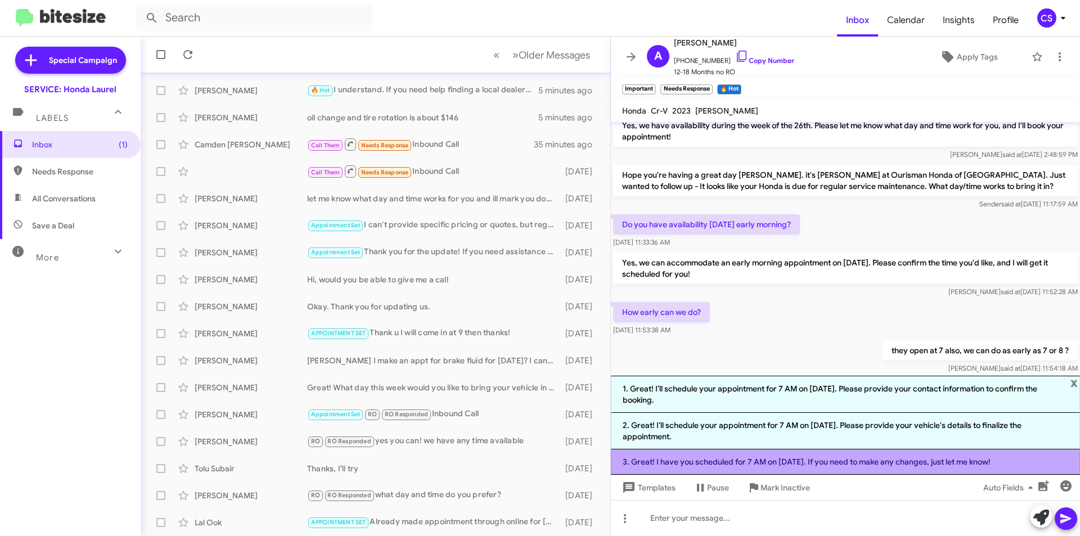
click at [880, 456] on li "3. Great! I have you scheduled for 7 AM on [DATE]. If you need to make any chan…" at bounding box center [845, 461] width 469 height 25
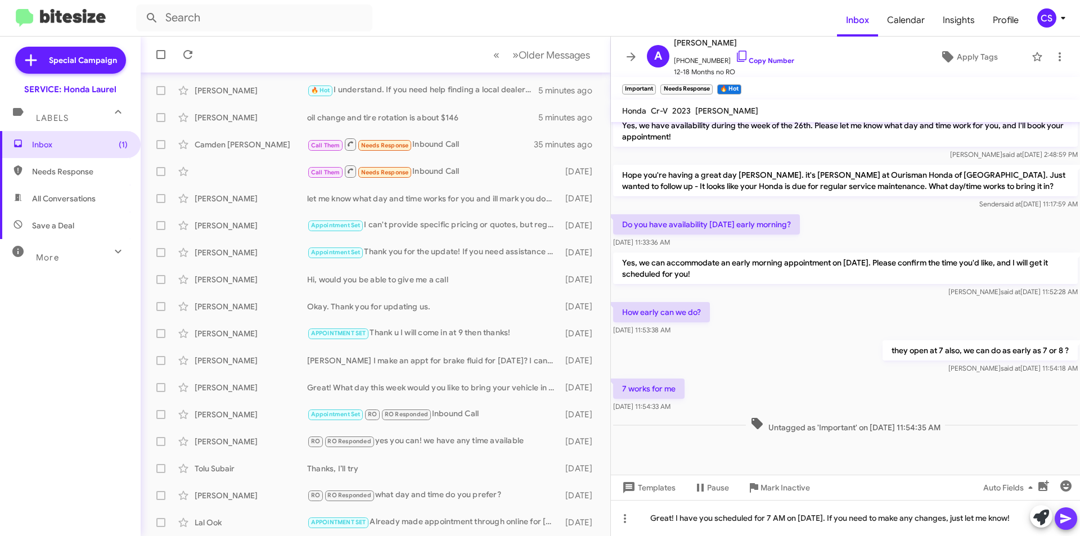
drag, startPoint x: 1073, startPoint y: 516, endPoint x: 1079, endPoint y: 514, distance: 7.1
click at [1075, 516] on button at bounding box center [1066, 518] width 22 height 22
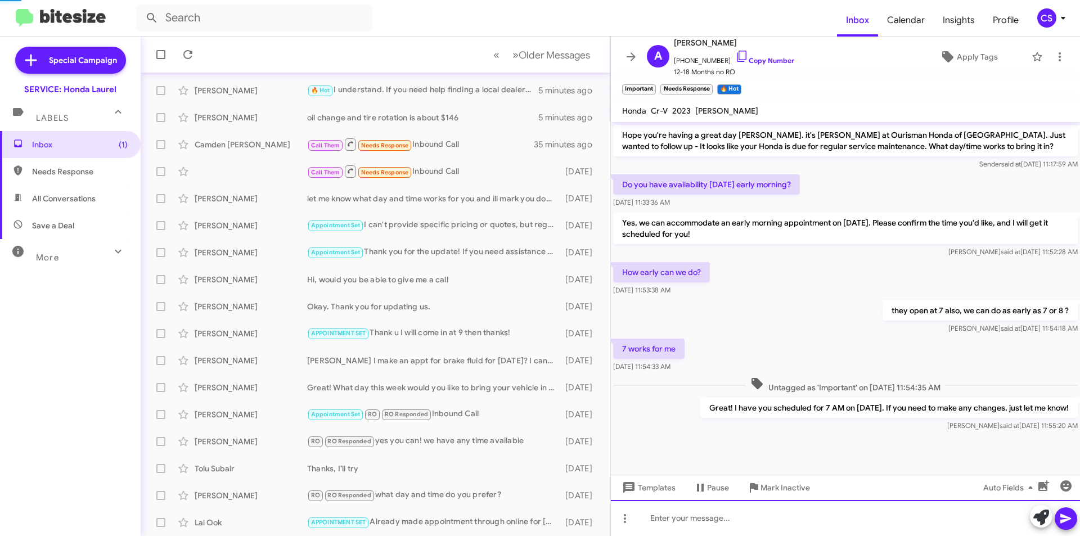
scroll to position [414, 0]
click at [859, 74] on div "A [PERSON_NAME] [PHONE_NUMBER] Copy Number 12-18 Months no RO Apply Tags" at bounding box center [834, 57] width 384 height 42
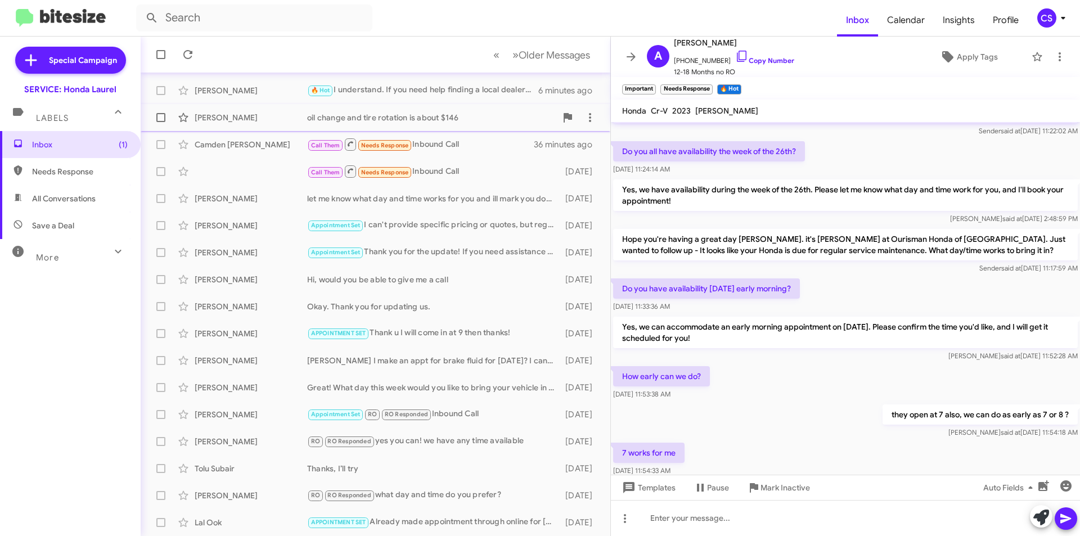
scroll to position [190, 0]
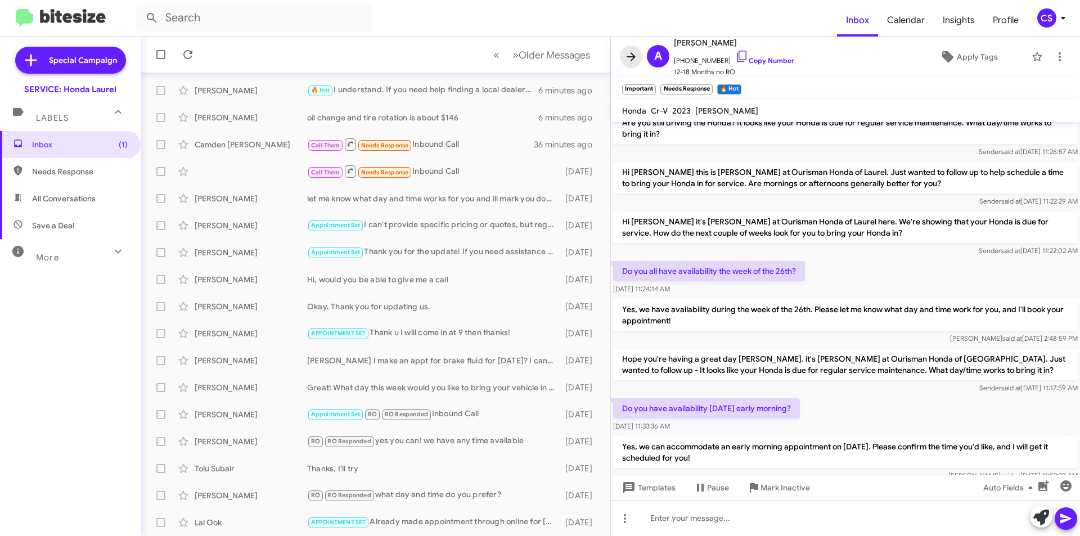
drag, startPoint x: 629, startPoint y: 56, endPoint x: 576, endPoint y: 115, distance: 80.1
click at [630, 56] on icon at bounding box center [630, 56] width 13 height 13
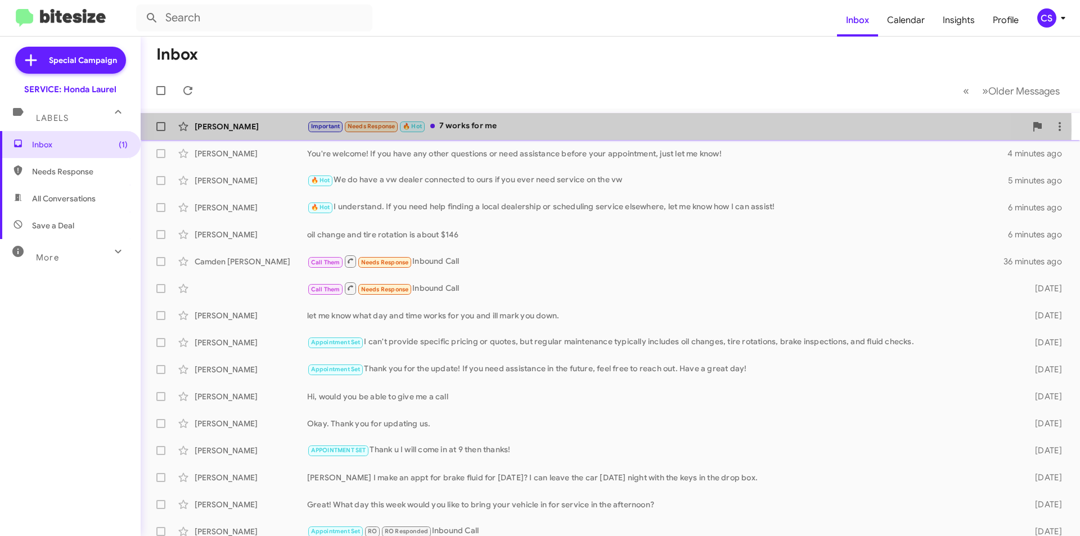
click at [541, 129] on div "Important Needs Response 🔥 Hot 7 works for me" at bounding box center [666, 126] width 719 height 13
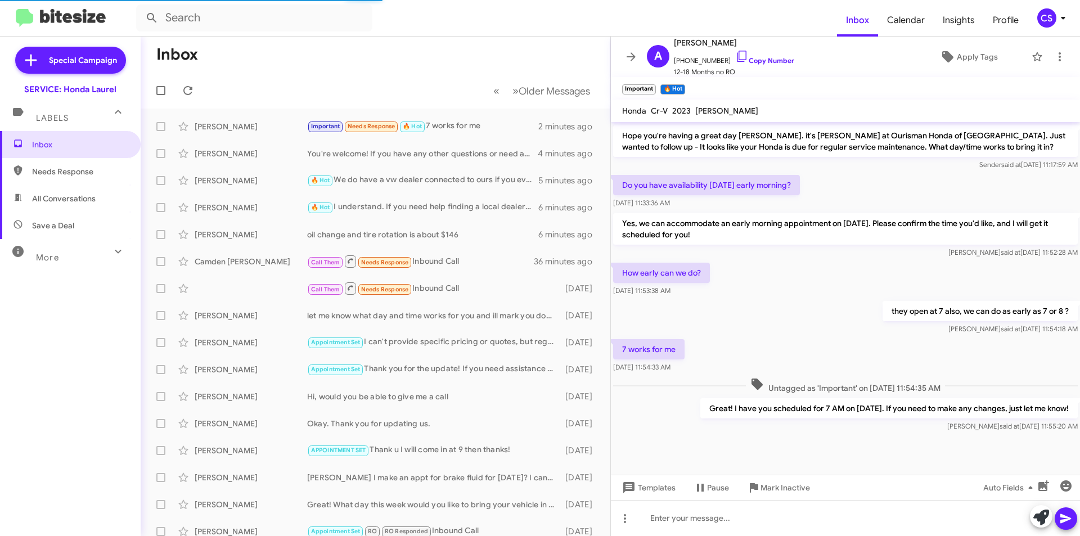
scroll to position [414, 0]
click at [635, 51] on icon at bounding box center [630, 56] width 13 height 13
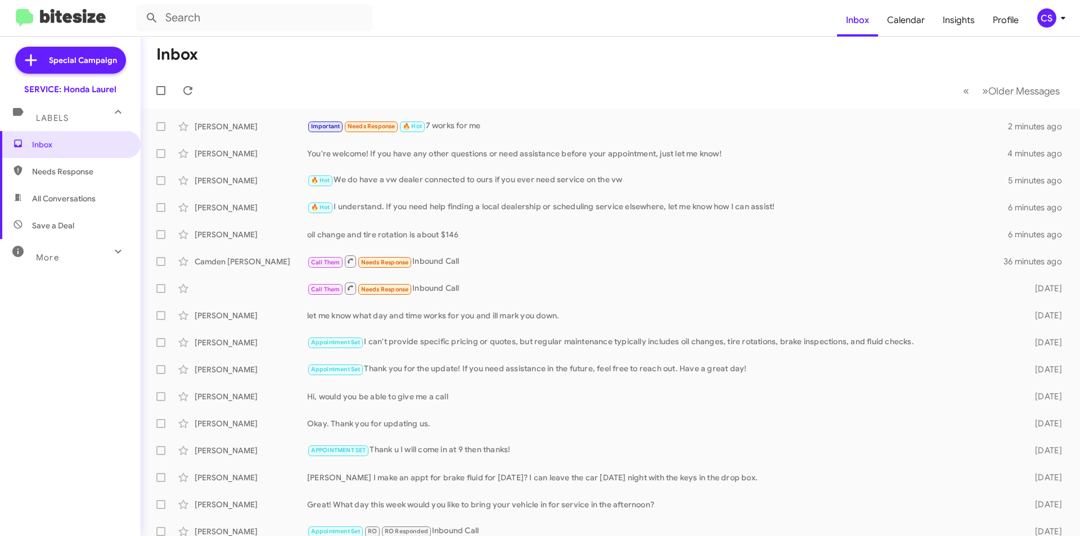
click at [200, 85] on mat-toolbar-row "« Previous » Next Older Messages" at bounding box center [610, 91] width 939 height 36
drag, startPoint x: 191, startPoint y: 85, endPoint x: 197, endPoint y: 82, distance: 7.0
click at [197, 82] on mat-toolbar-row "« Previous » Next Older Messages" at bounding box center [610, 91] width 939 height 36
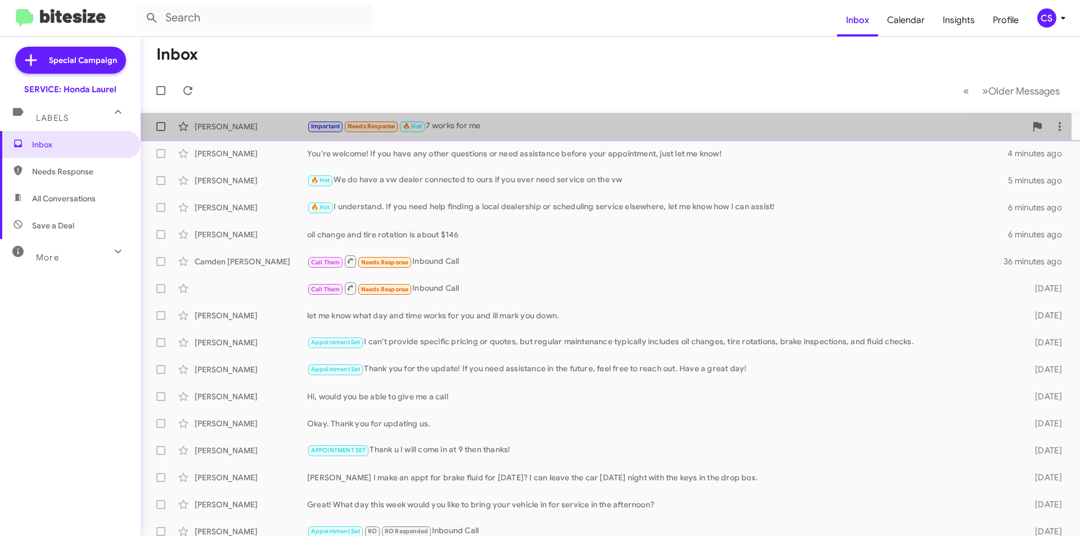
click at [449, 127] on div "Important Needs Response 🔥 Hot 7 works for me" at bounding box center [666, 126] width 719 height 13
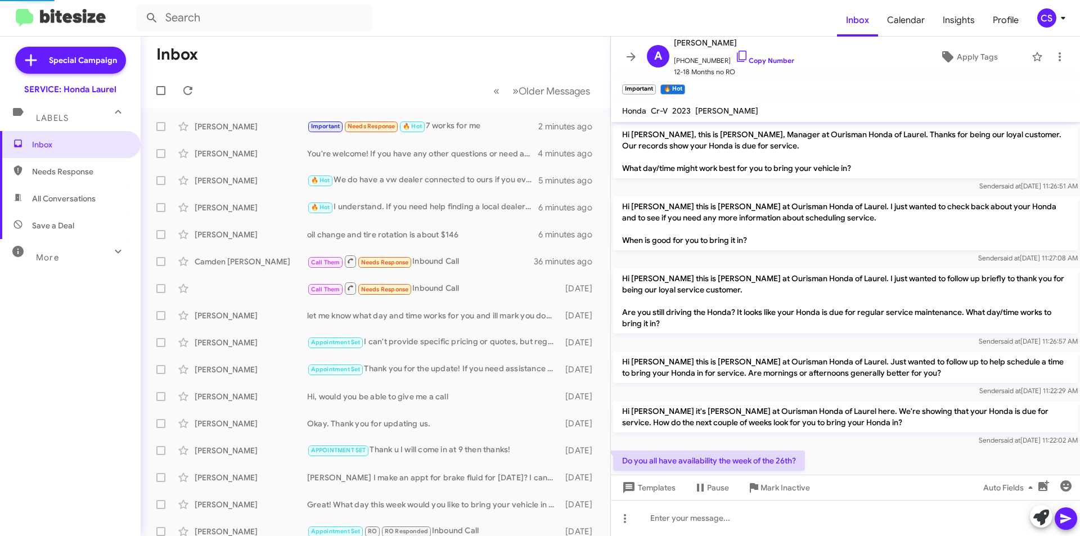
scroll to position [392, 0]
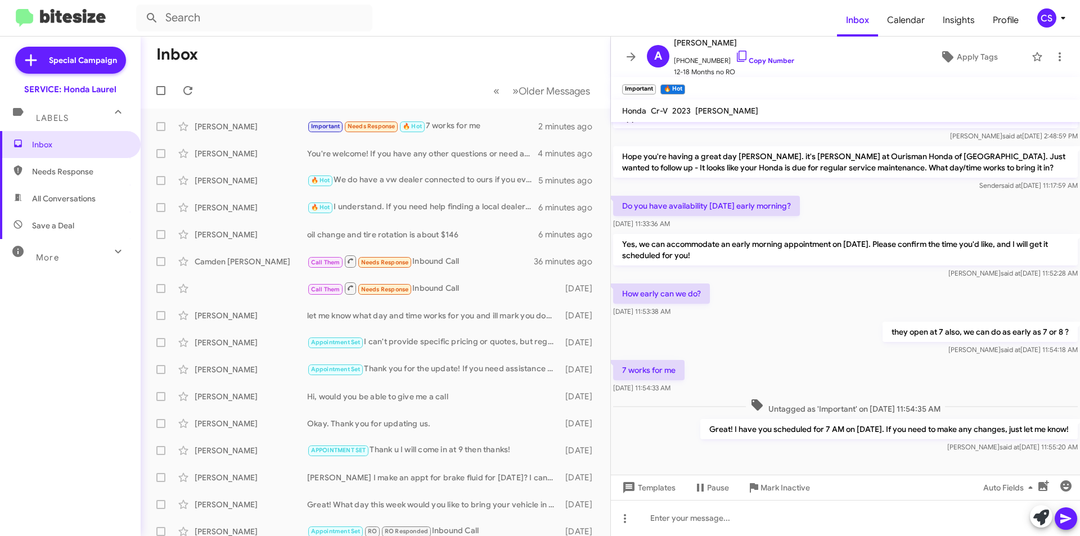
click at [750, 85] on mat-toolbar "Important × 🔥 Hot ×" at bounding box center [845, 88] width 469 height 22
click at [653, 82] on span "×" at bounding box center [654, 83] width 9 height 13
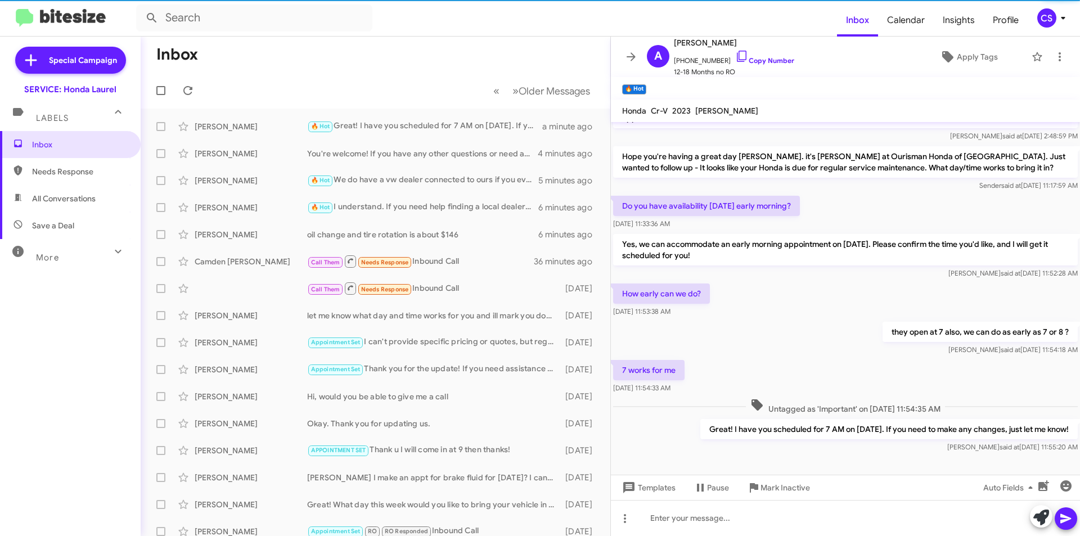
click at [646, 82] on span "×" at bounding box center [643, 83] width 7 height 13
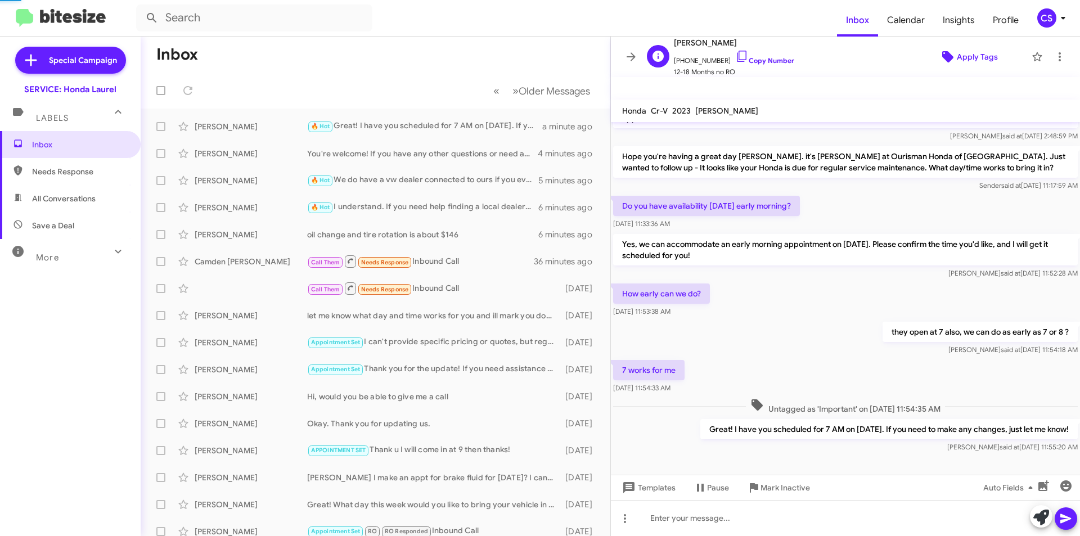
click at [946, 59] on icon at bounding box center [947, 56] width 13 height 13
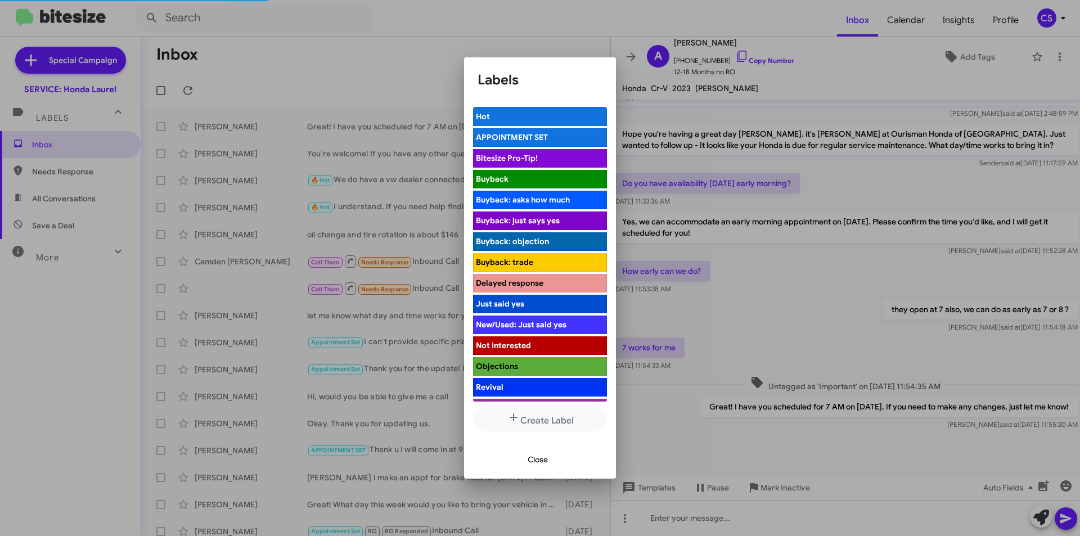
click at [506, 141] on span "APPOINTMENT SET" at bounding box center [512, 137] width 72 height 10
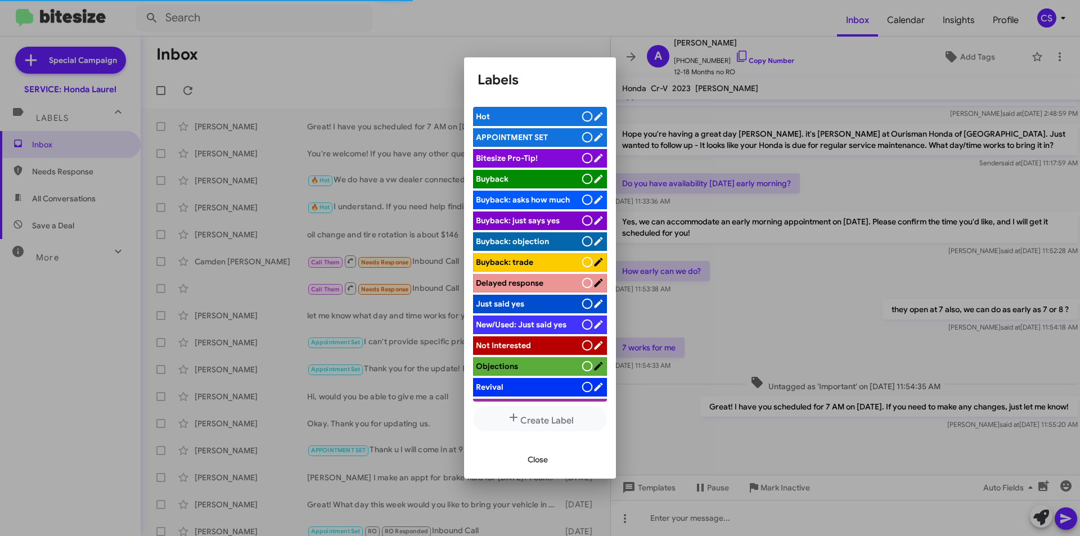
click at [397, 73] on div at bounding box center [540, 268] width 1080 height 536
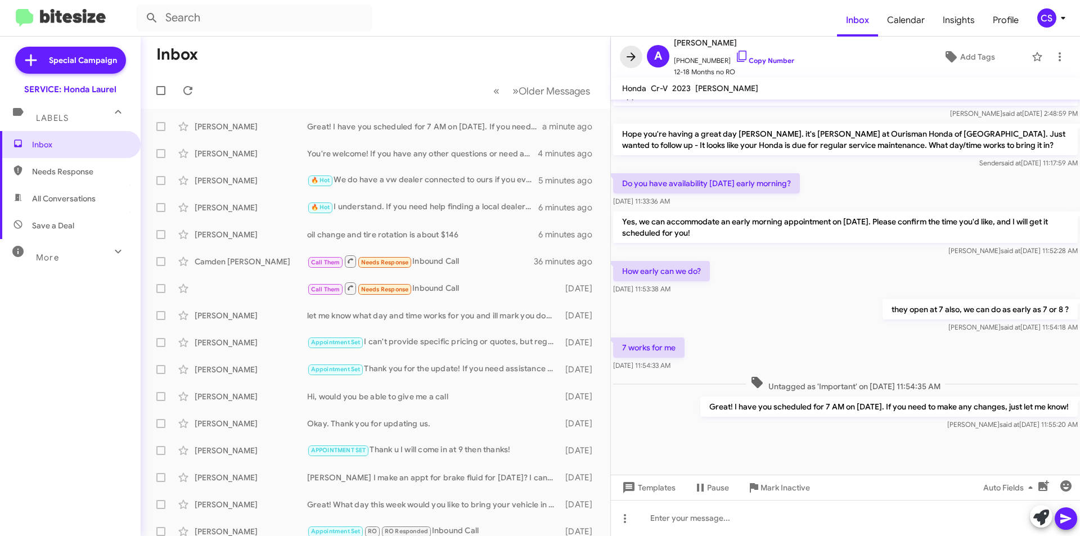
click at [625, 59] on icon at bounding box center [630, 56] width 13 height 13
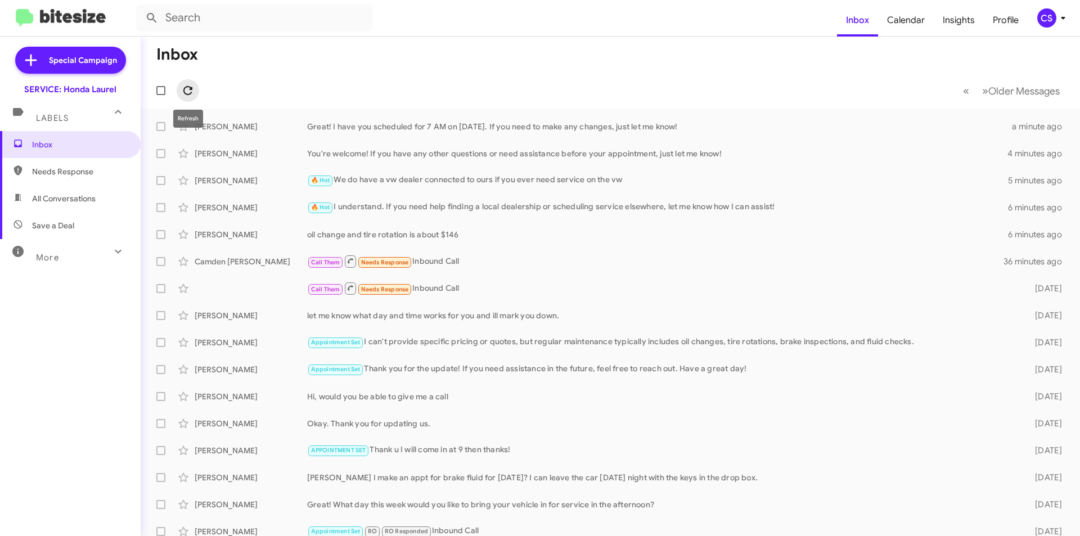
click at [188, 95] on icon at bounding box center [187, 90] width 13 height 13
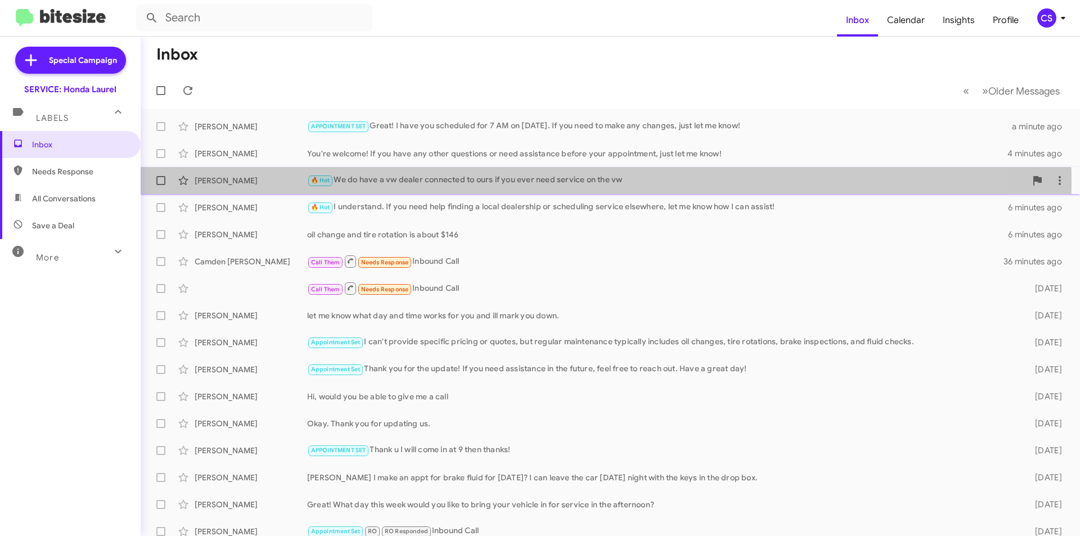
click at [539, 183] on div "🔥 Hot We do have a vw dealer connected to ours if you ever need service on the …" at bounding box center [666, 180] width 719 height 13
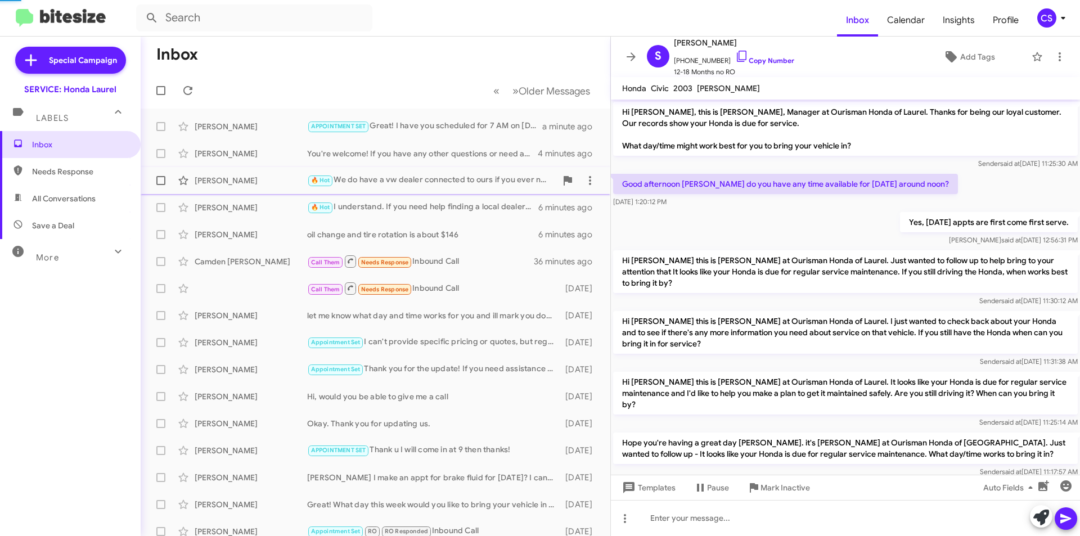
scroll to position [204, 0]
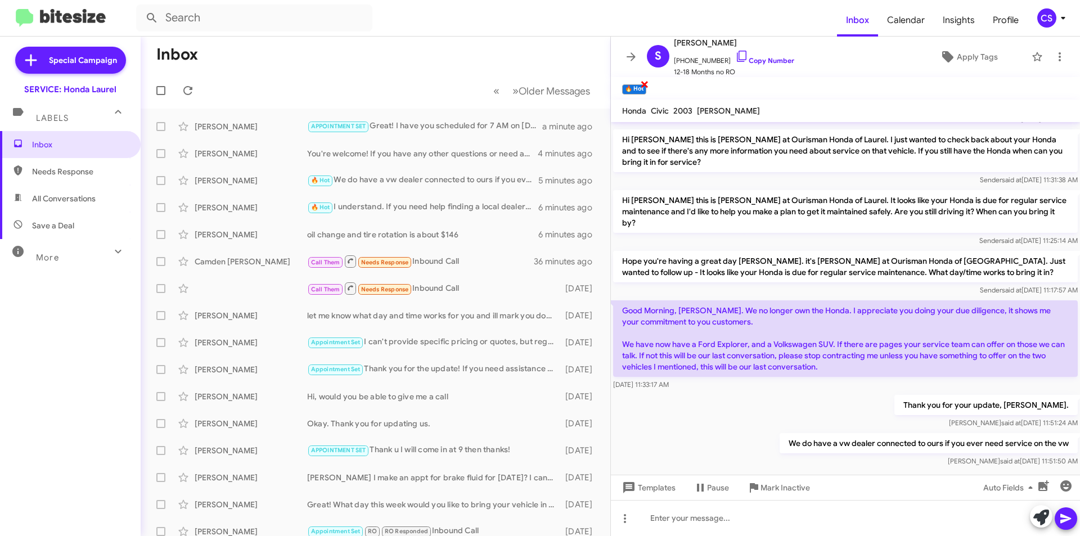
click at [643, 81] on span "×" at bounding box center [644, 83] width 9 height 13
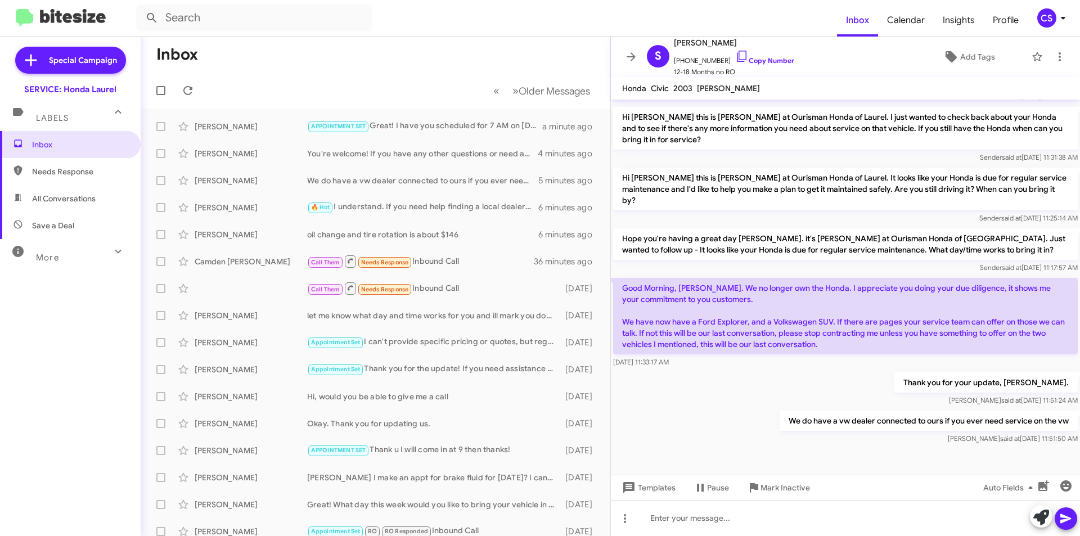
click at [636, 57] on icon at bounding box center [630, 56] width 13 height 13
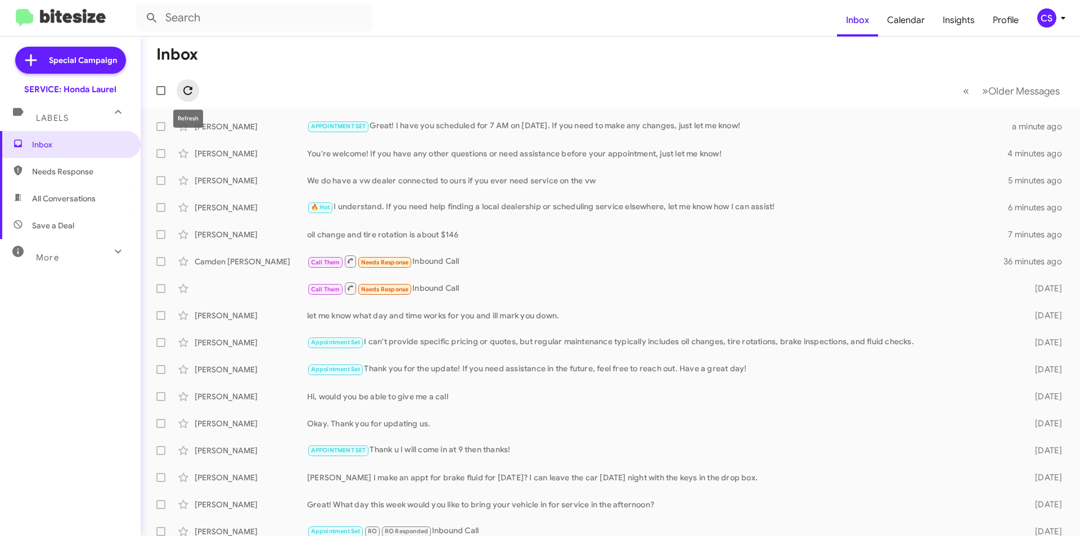
click at [187, 85] on icon at bounding box center [187, 90] width 13 height 13
click at [535, 202] on div "🔥 Hot I understand. If you need help finding a local dealership or scheduling s…" at bounding box center [666, 207] width 719 height 13
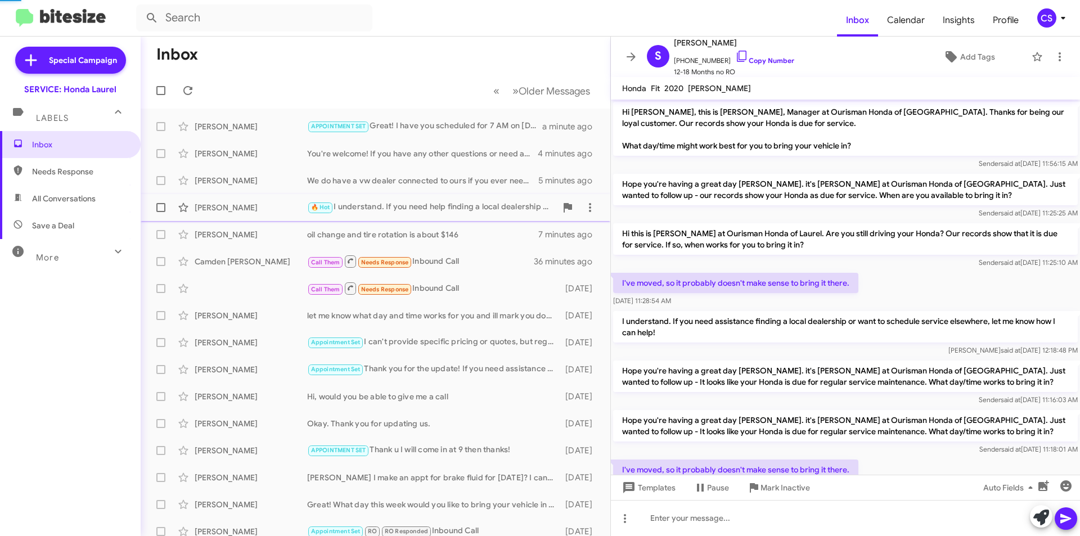
scroll to position [84, 0]
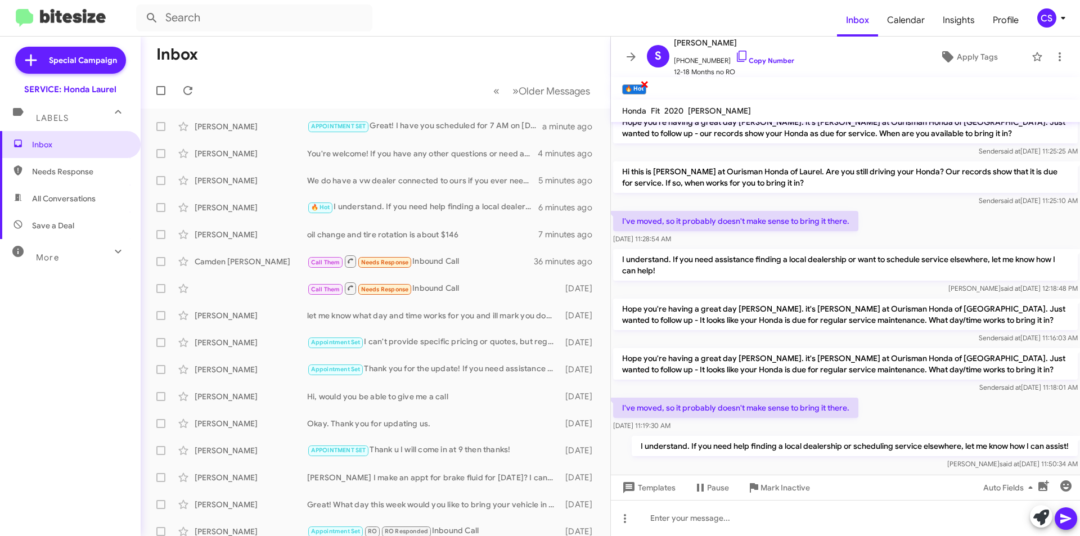
click at [643, 82] on span "×" at bounding box center [644, 83] width 9 height 13
drag, startPoint x: 631, startPoint y: 56, endPoint x: 602, endPoint y: 47, distance: 30.8
click at [630, 56] on icon at bounding box center [630, 56] width 13 height 13
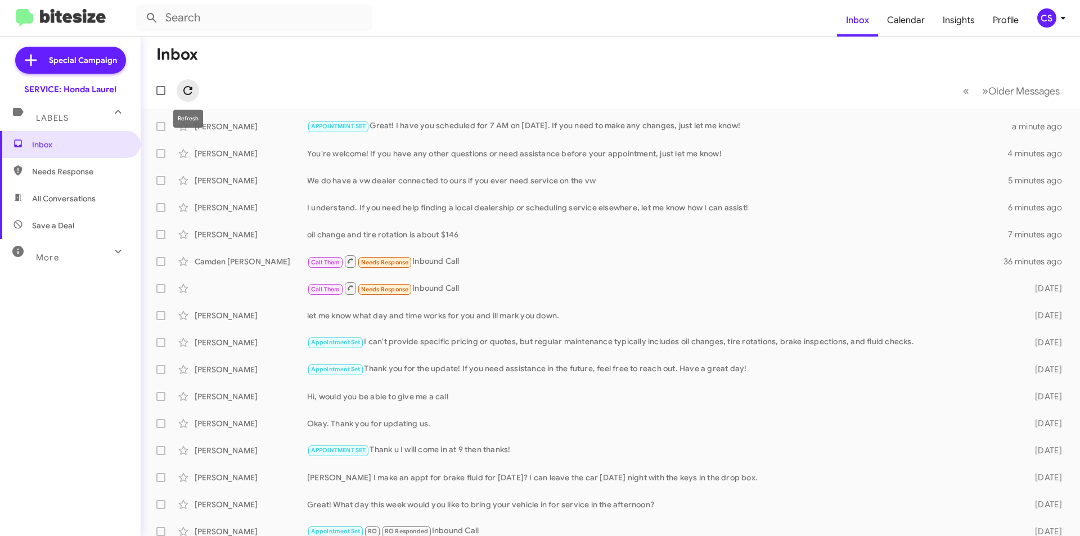
click at [186, 90] on icon at bounding box center [187, 90] width 13 height 13
